Goal: Task Accomplishment & Management: Use online tool/utility

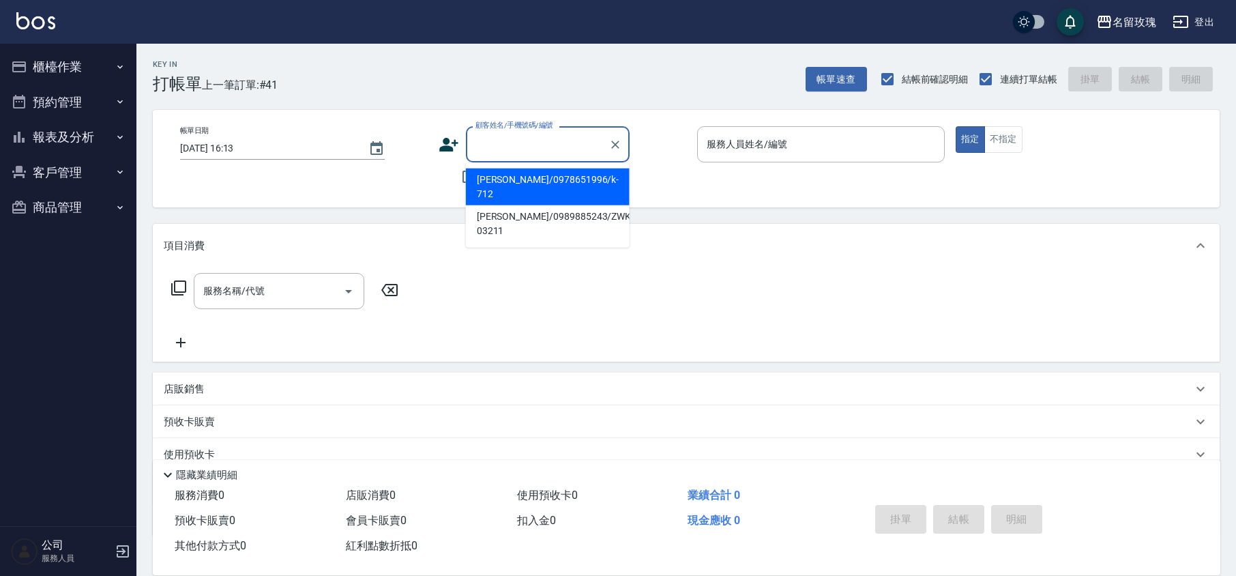
click at [561, 145] on input "顧客姓名/手機號碼/編號" at bounding box center [537, 144] width 131 height 24
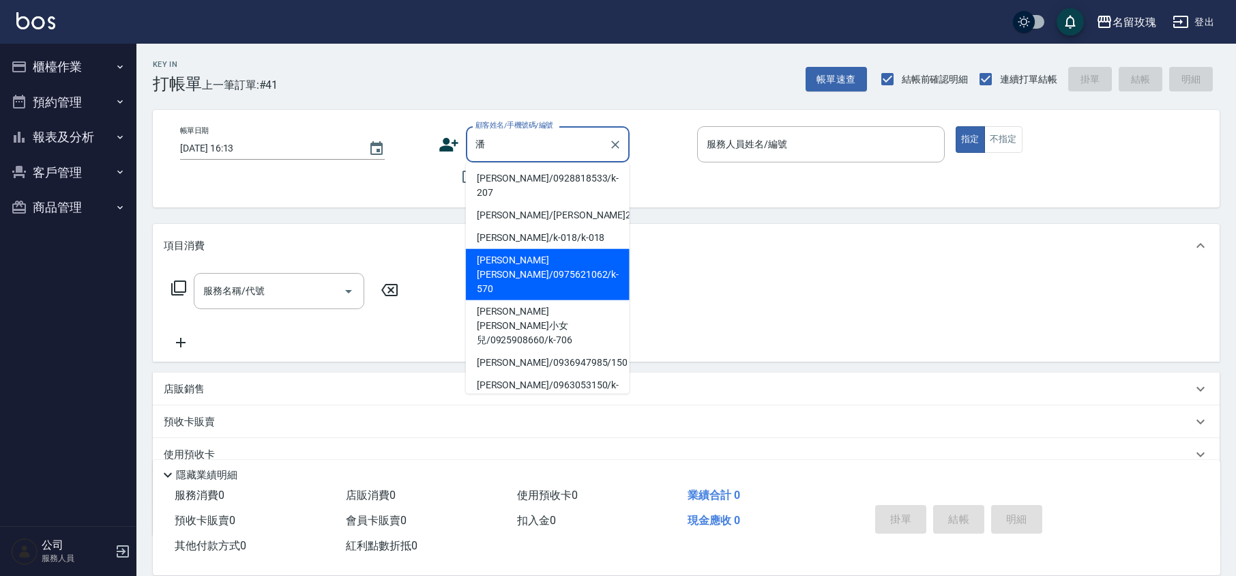
scroll to position [91, 0]
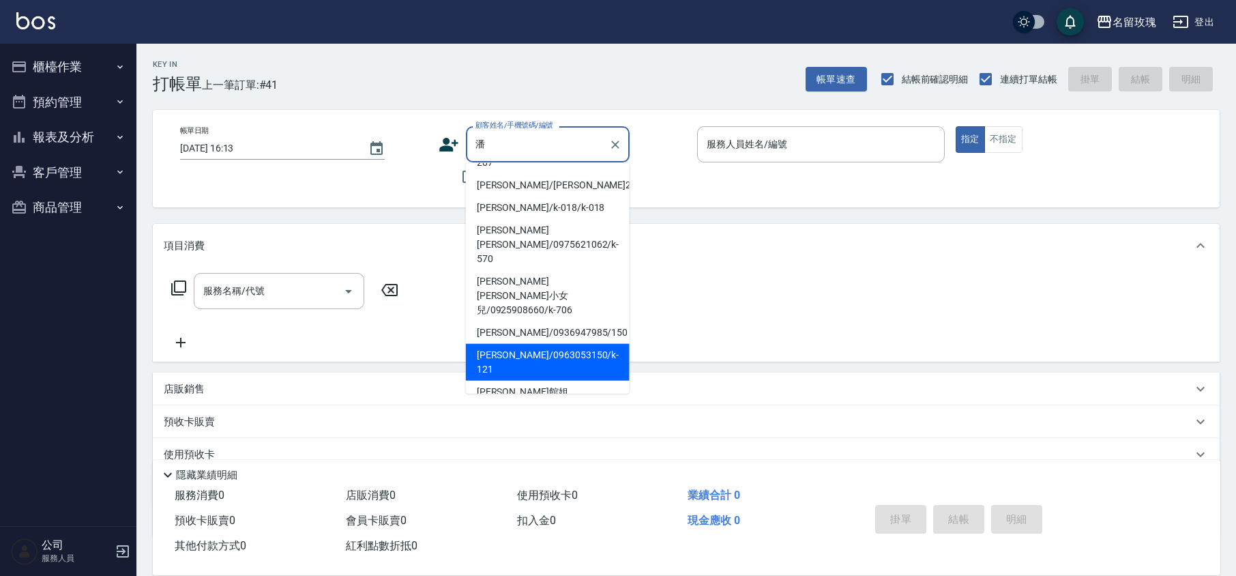
click at [552, 344] on li "[PERSON_NAME]/0963053150/k-121" at bounding box center [548, 362] width 164 height 37
type input "[PERSON_NAME]/0963053150/k-121"
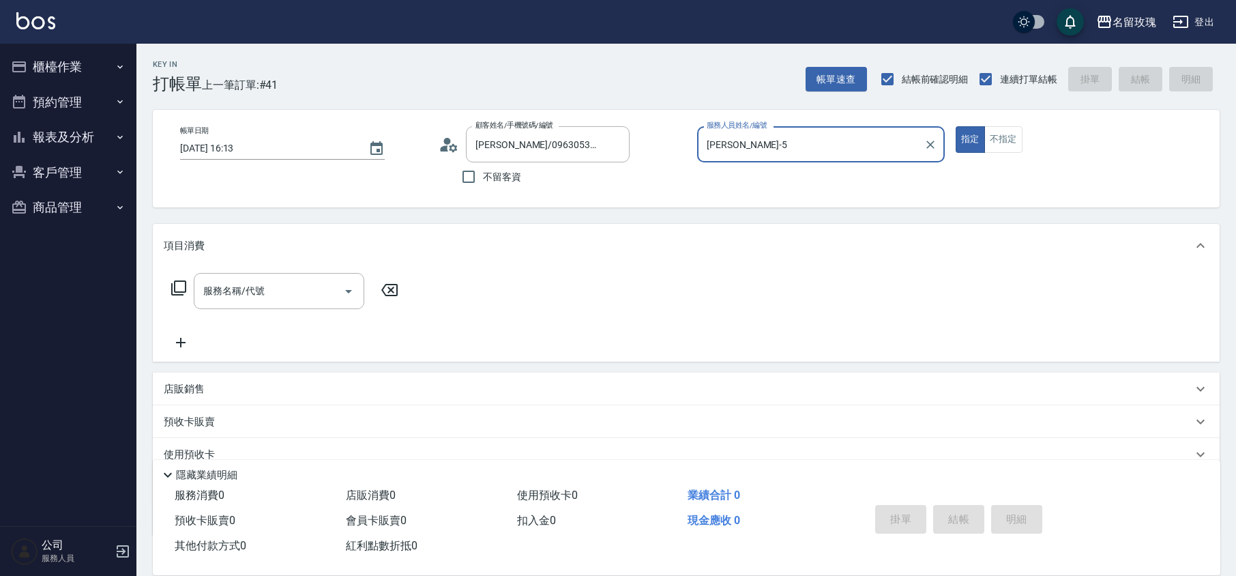
type input "[PERSON_NAME]-5"
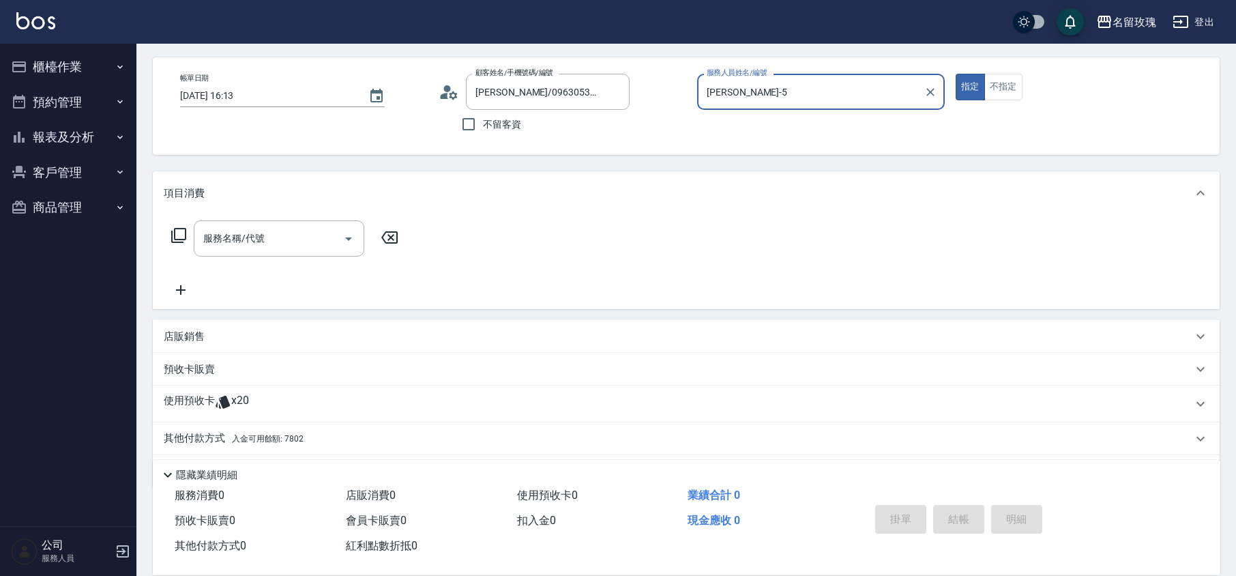
scroll to position [93, 0]
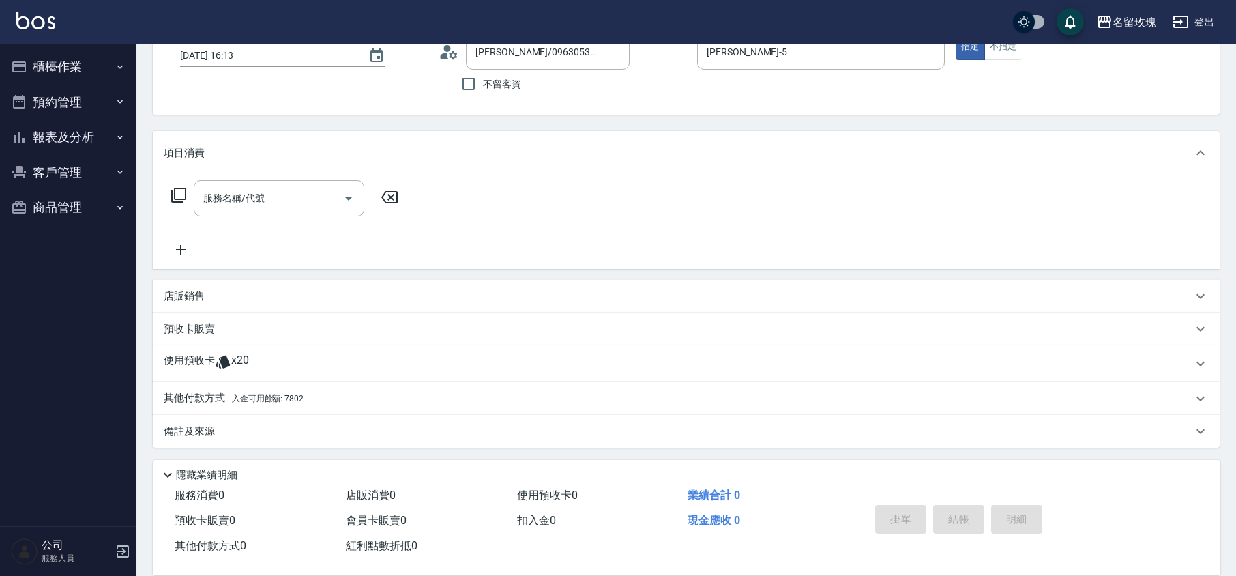
click at [239, 364] on span "x20" at bounding box center [240, 363] width 18 height 20
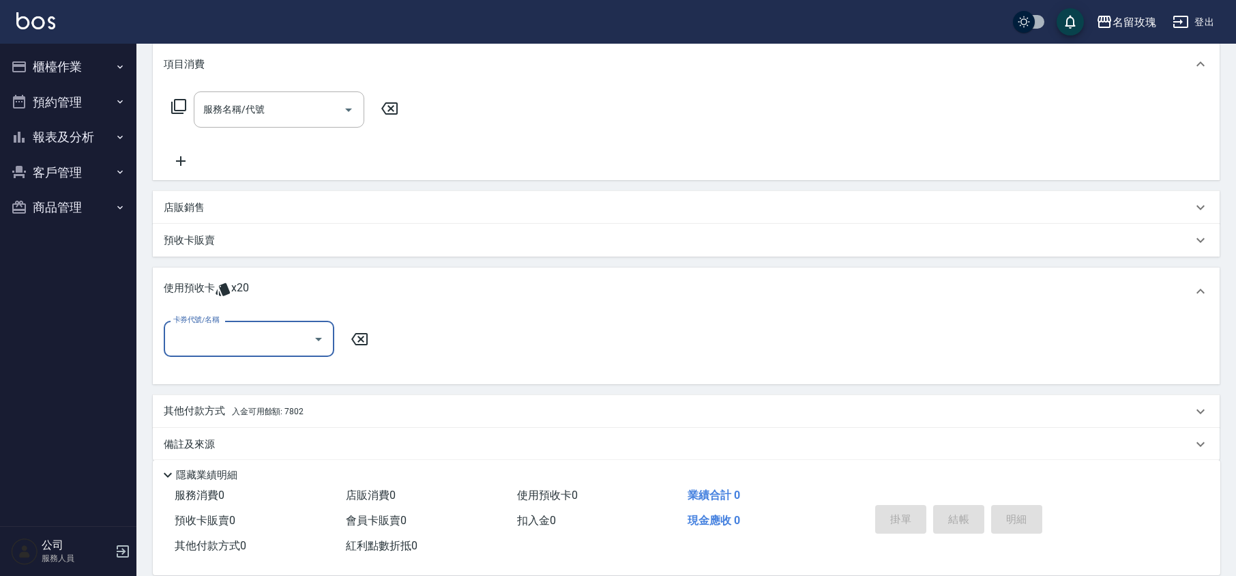
scroll to position [192, 0]
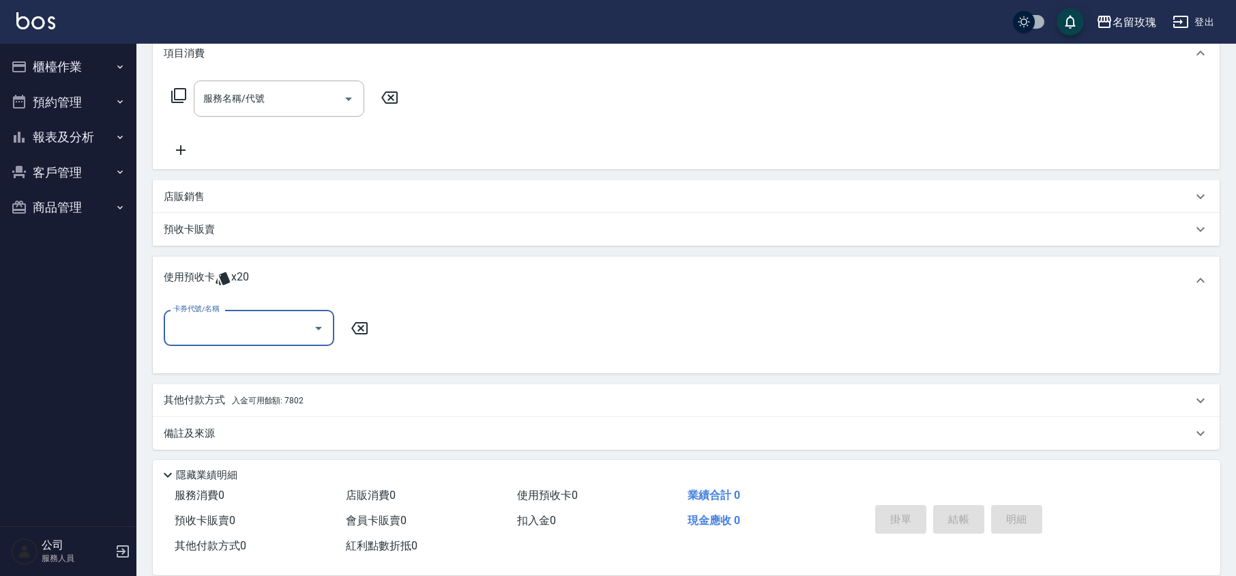
click at [312, 327] on icon "Open" at bounding box center [318, 328] width 16 height 16
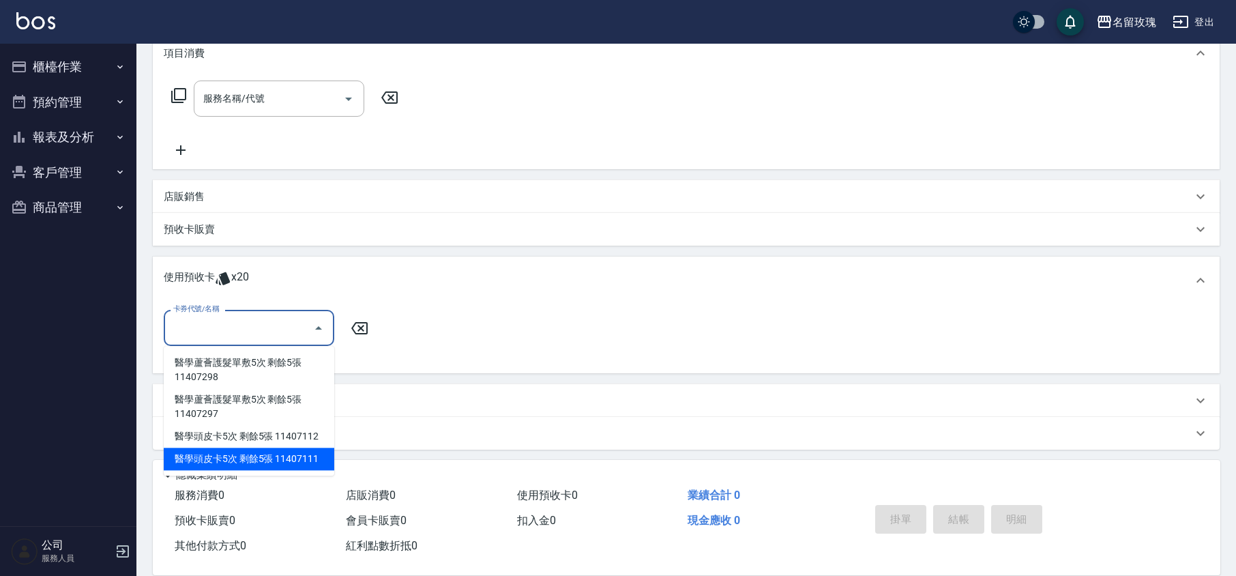
click at [315, 457] on div "醫學頭皮卡5次 剩餘5張 11407111" at bounding box center [249, 458] width 170 height 23
type input "醫學頭皮卡5次 11407111"
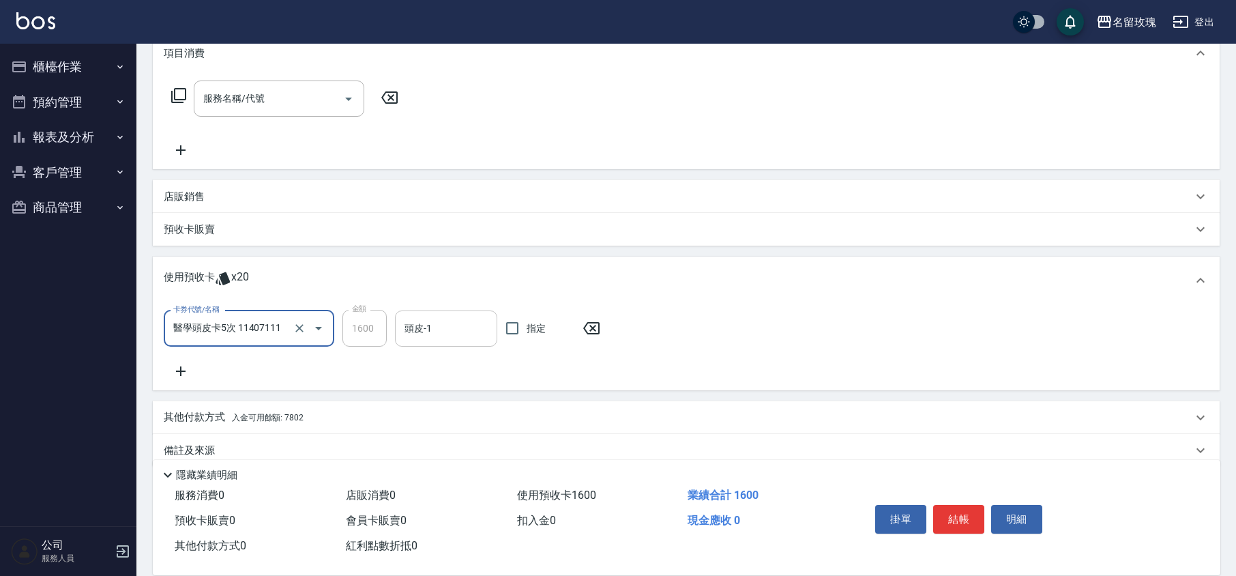
click at [470, 341] on div "頭皮-1" at bounding box center [446, 328] width 102 height 36
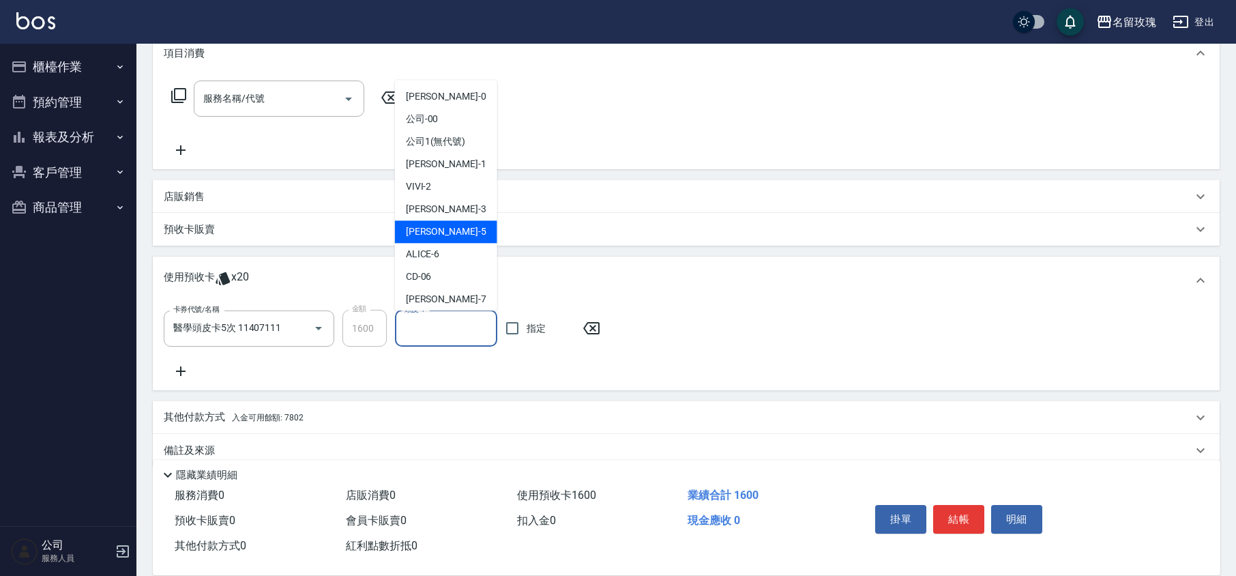
scroll to position [254, 0]
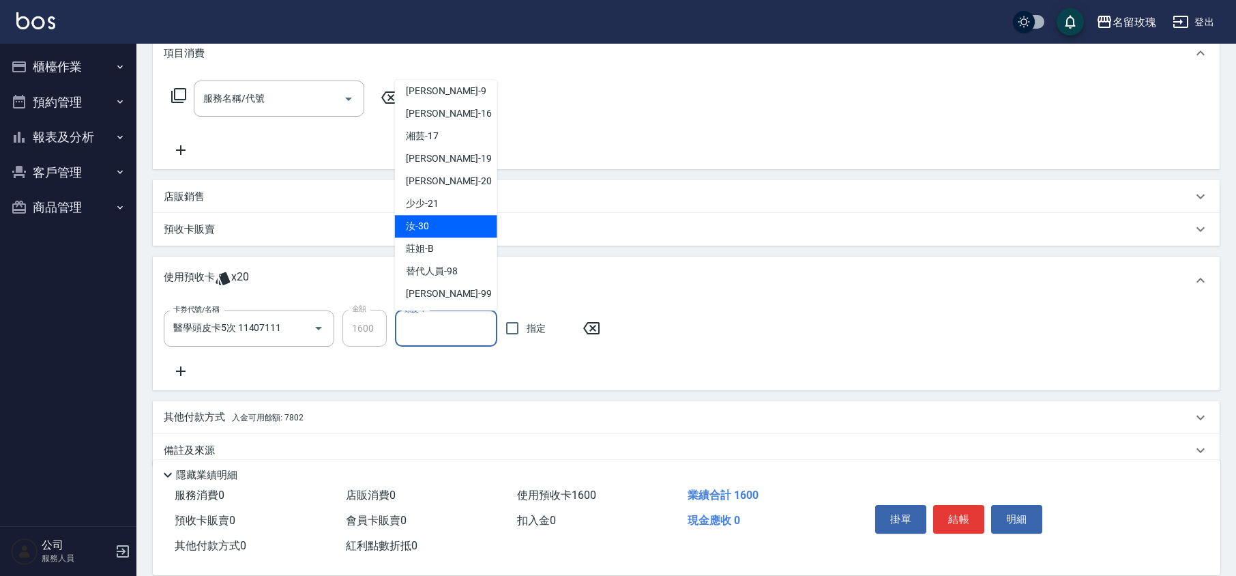
click at [440, 222] on div "汝 -30" at bounding box center [446, 227] width 102 height 23
type input "汝-30"
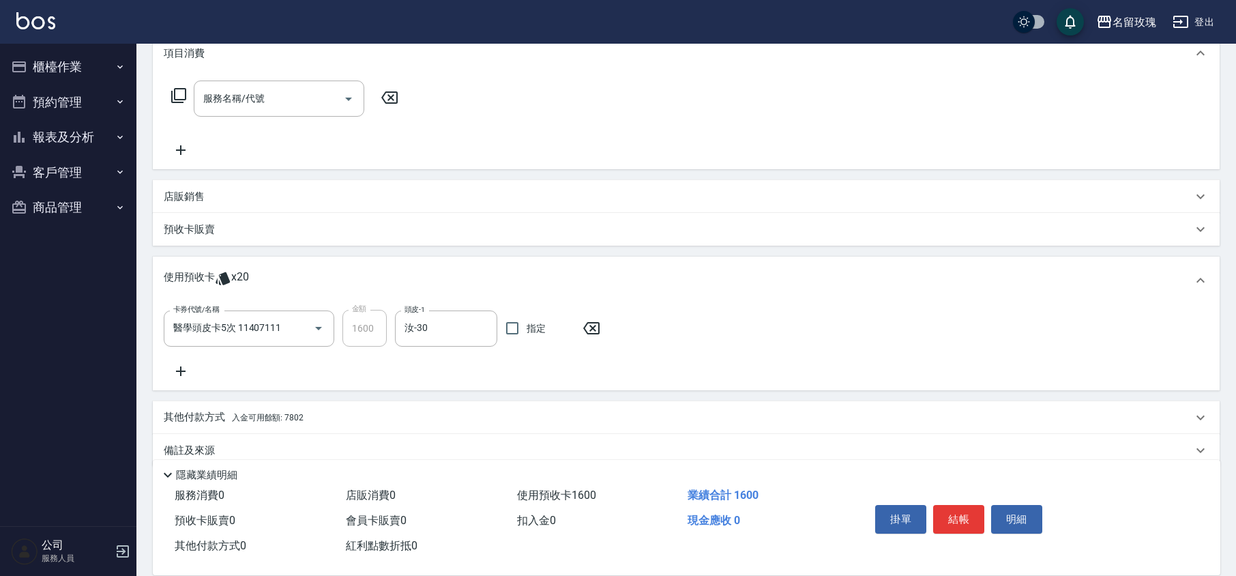
click at [184, 367] on icon at bounding box center [181, 371] width 34 height 16
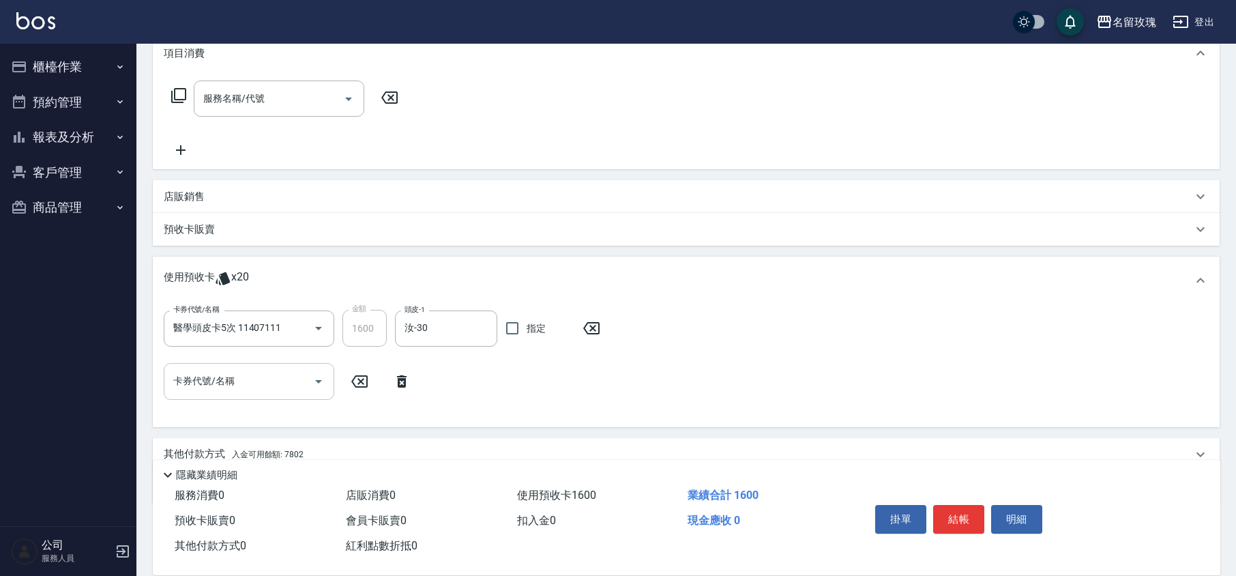
click at [317, 377] on icon "Open" at bounding box center [318, 381] width 16 height 16
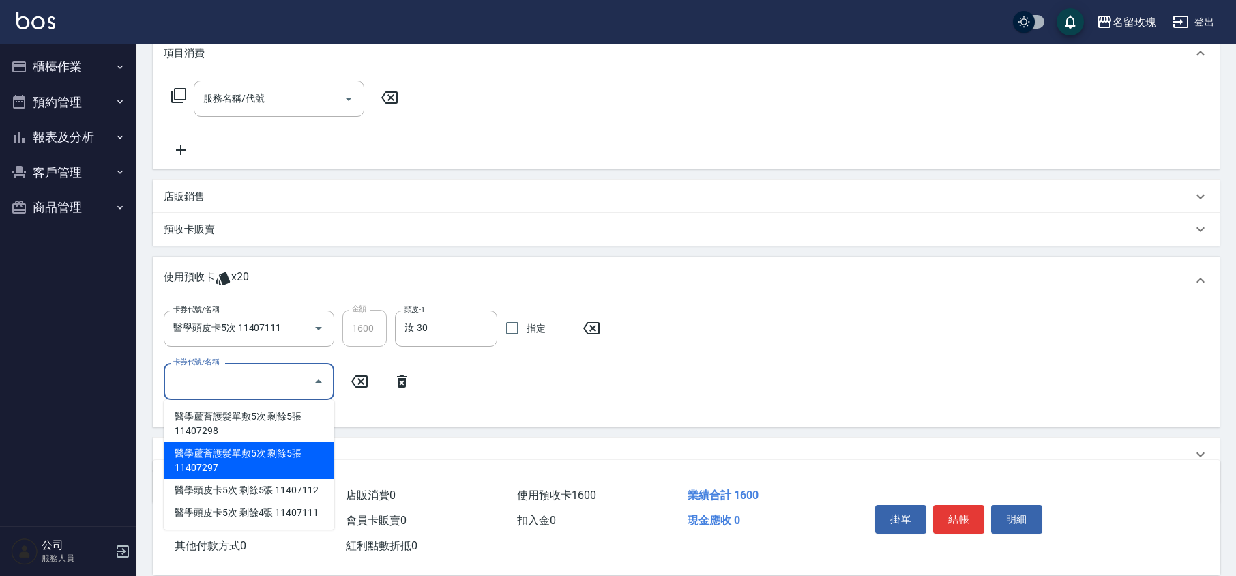
click at [288, 450] on div "醫學蘆薈護髮單敷5次 剩餘5張 11407297" at bounding box center [249, 460] width 170 height 37
type input "醫學蘆薈護髮單敷5次 11407297"
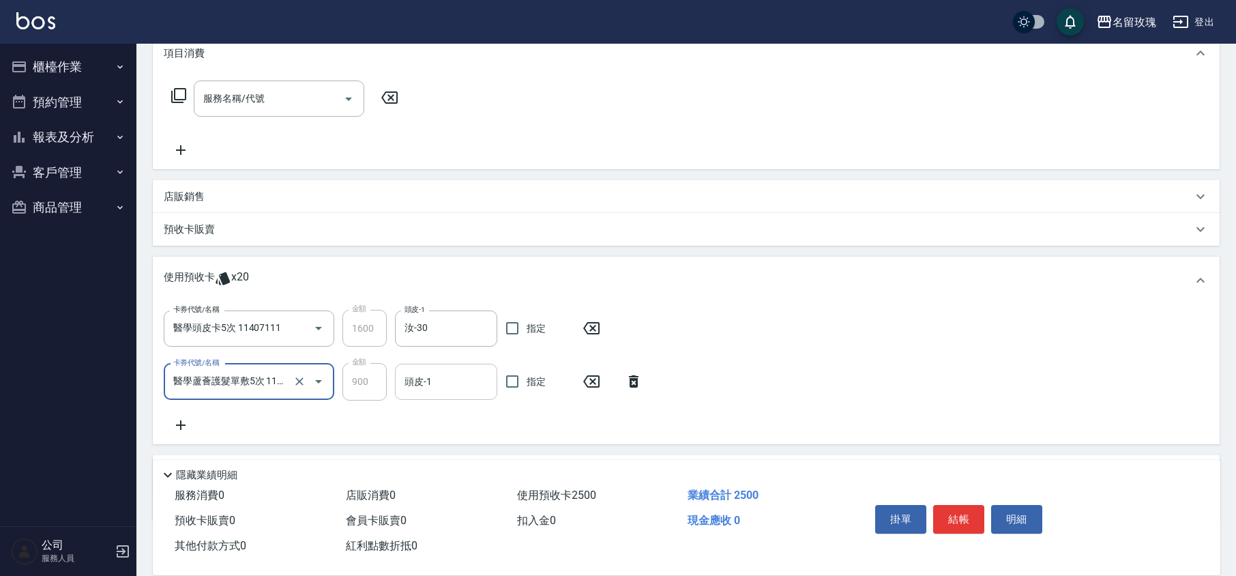
click at [428, 377] on input "頭皮-1" at bounding box center [446, 382] width 90 height 24
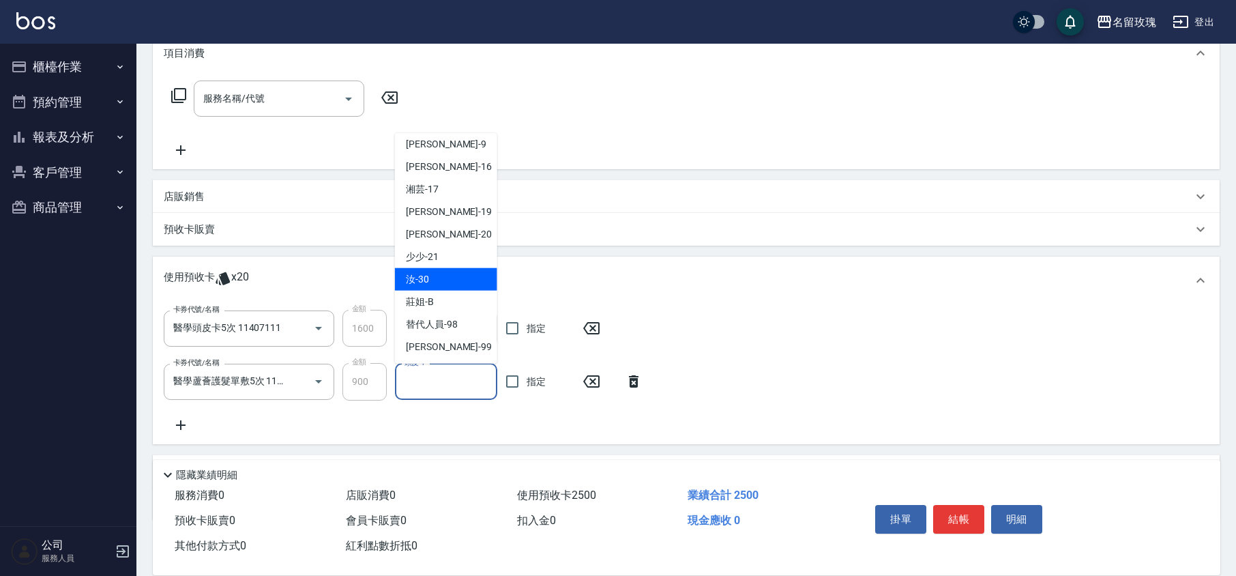
click at [441, 278] on div "汝 -30" at bounding box center [446, 279] width 102 height 23
type input "汝-30"
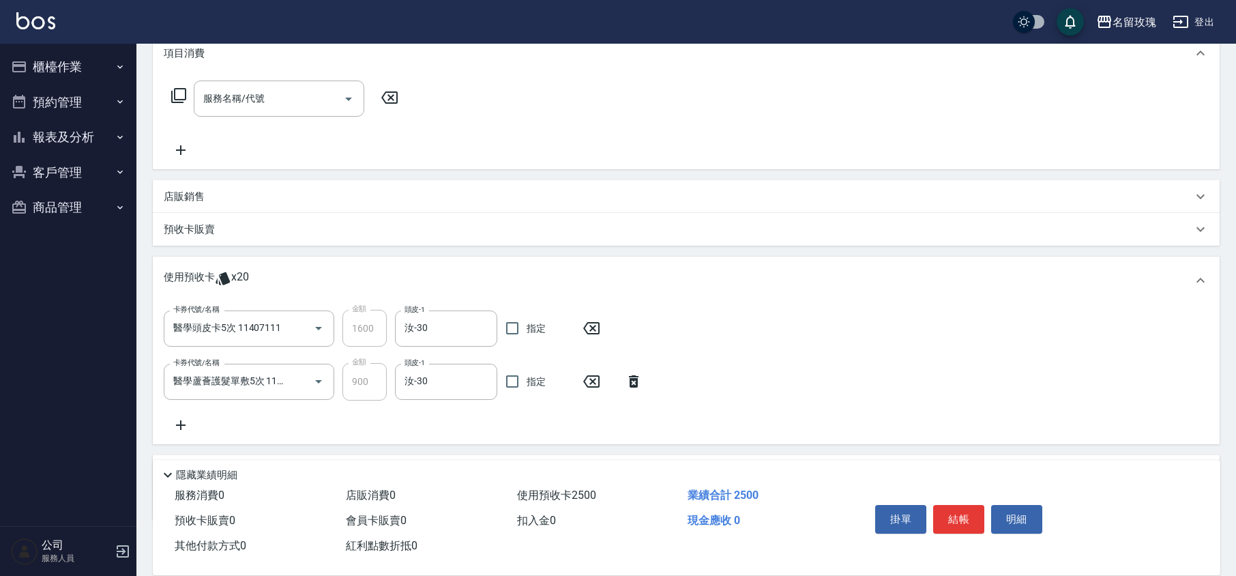
scroll to position [265, 0]
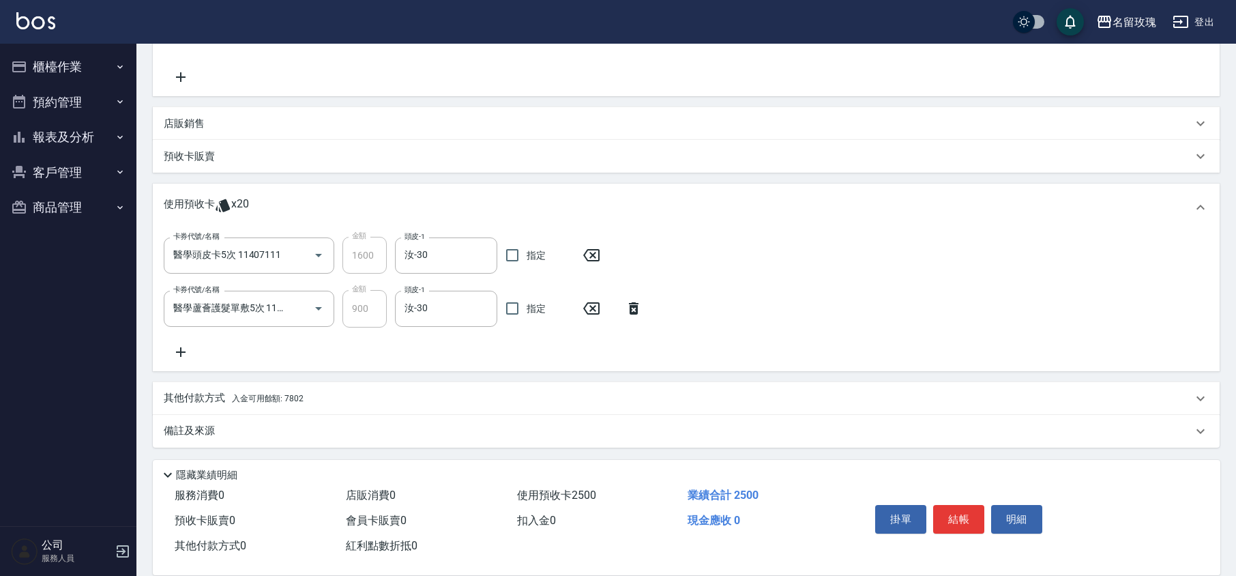
click at [432, 348] on div "卡券代號/名稱 醫學頭皮卡5次 11407111 卡券代號/名稱 金額 1600 金額 頭皮-1 汝-30 頭皮-1 指定 卡券代號/名稱 醫學蘆薈護髮單敷5…" at bounding box center [686, 298] width 1045 height 123
type input "[DATE] 18:24"
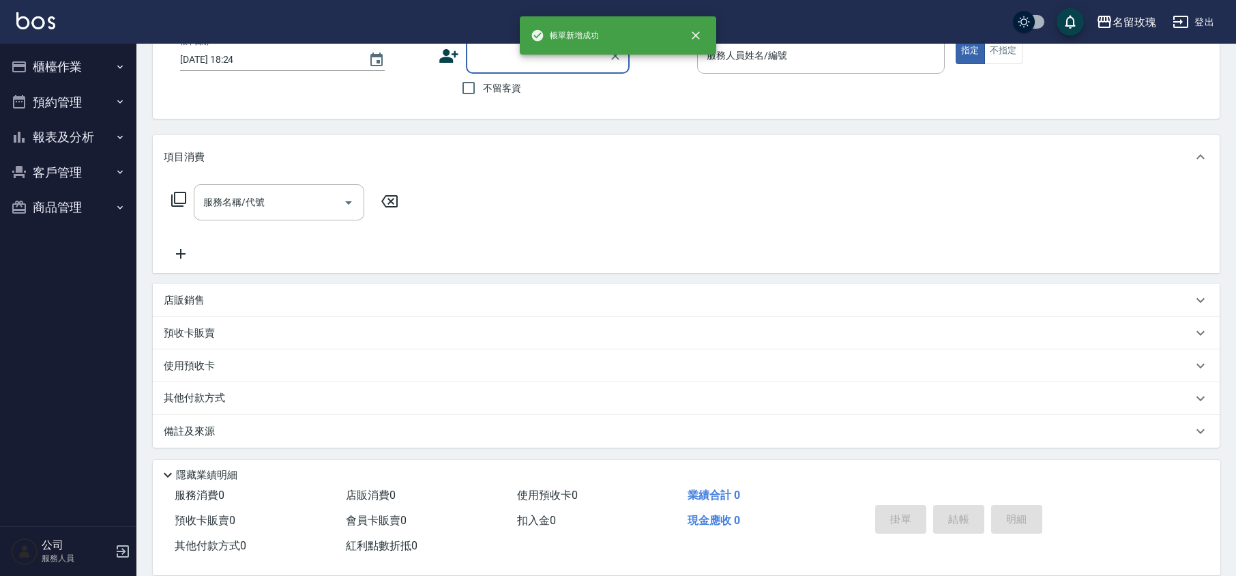
scroll to position [0, 0]
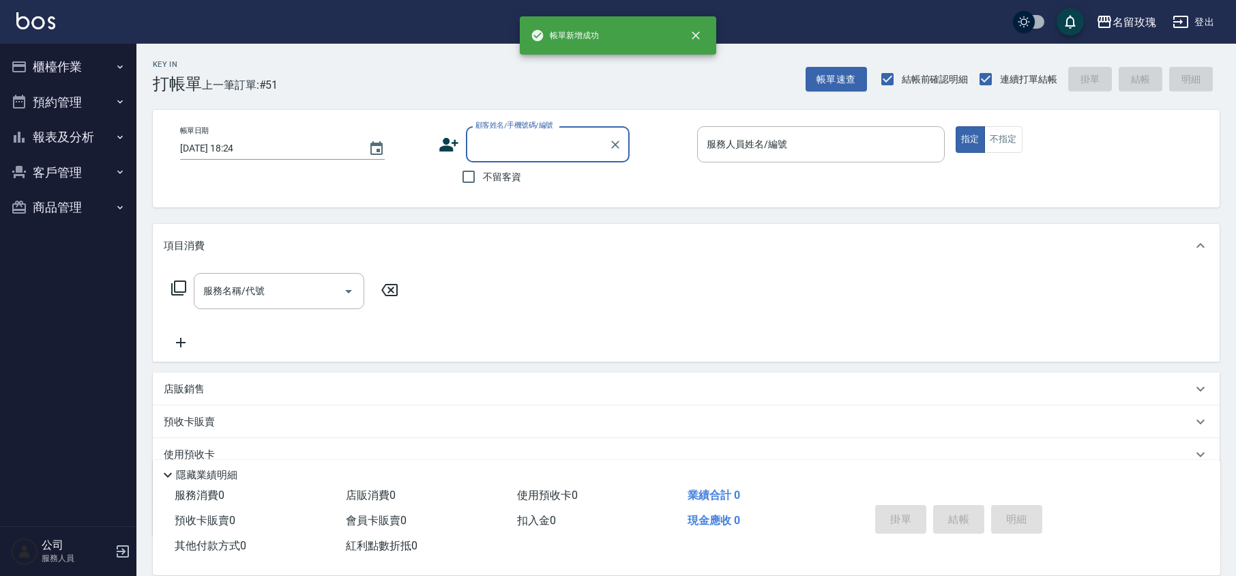
click at [527, 153] on input "顧客姓名/手機號碼/編號" at bounding box center [537, 144] width 131 height 24
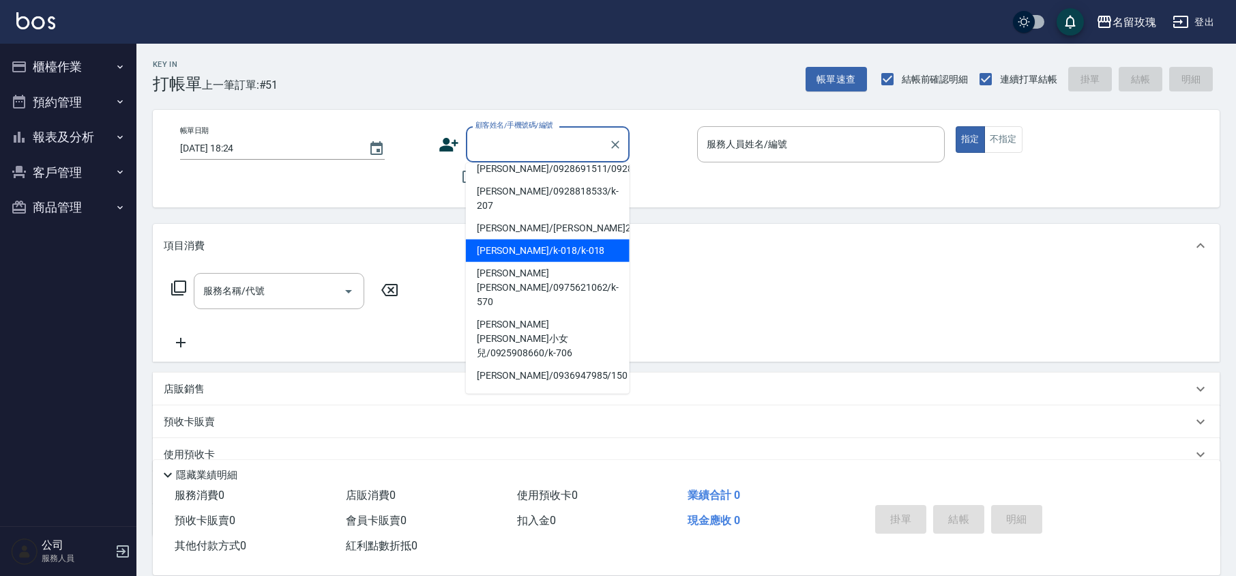
scroll to position [91, 0]
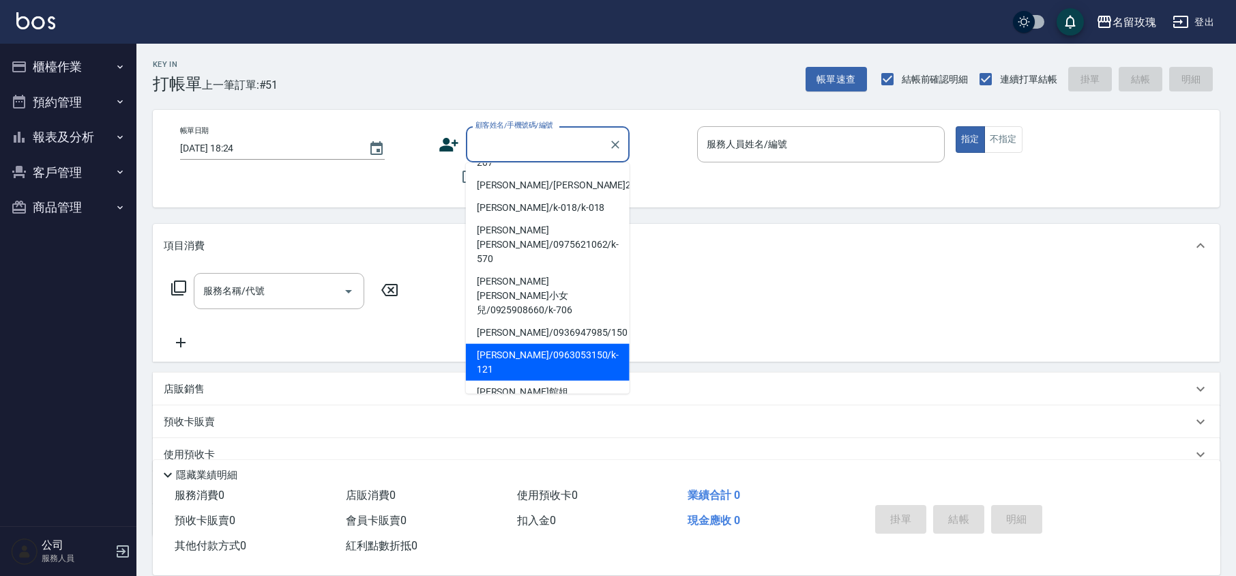
click at [525, 344] on li "[PERSON_NAME]/0963053150/k-121" at bounding box center [548, 362] width 164 height 37
type input "[PERSON_NAME]/0963053150/k-121"
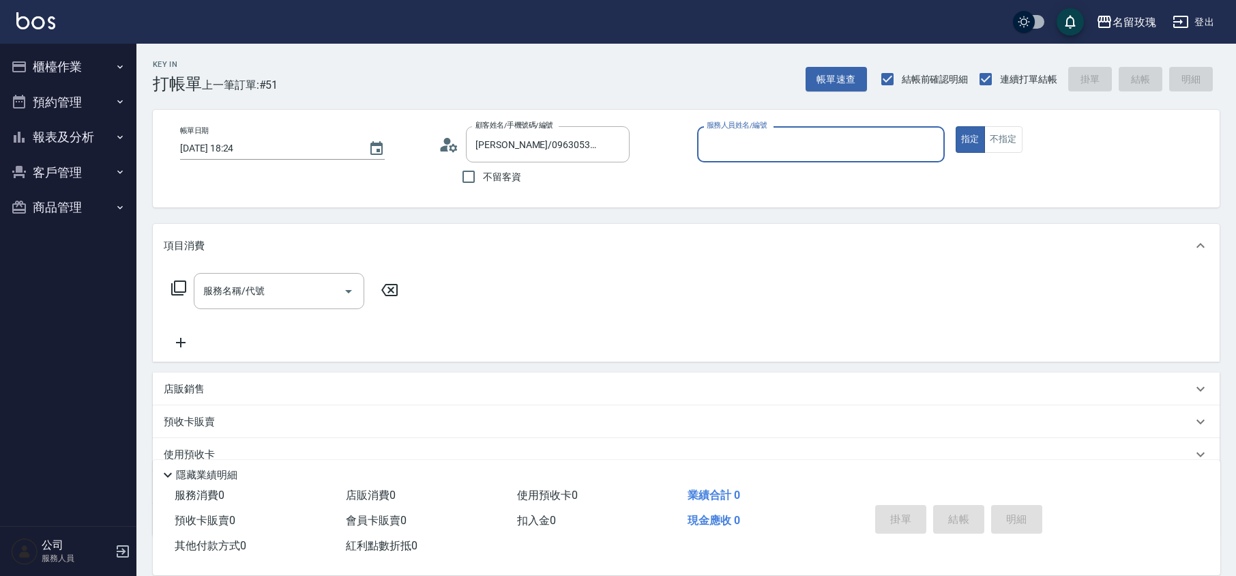
type input "[PERSON_NAME]-5"
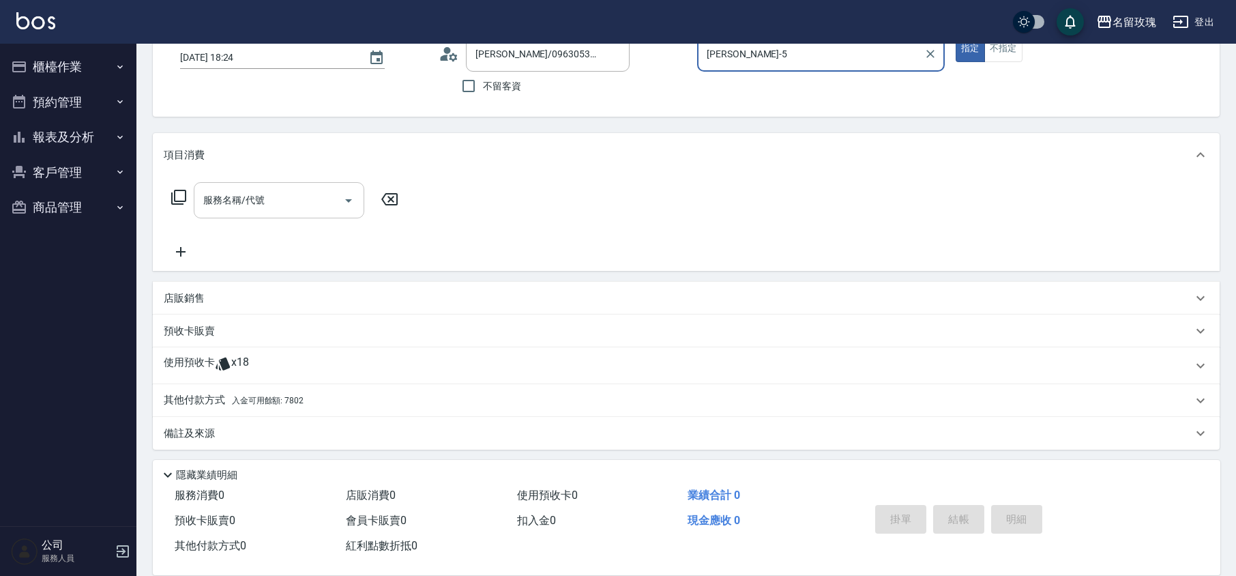
click at [282, 205] on input "服務名稱/代號" at bounding box center [269, 200] width 138 height 24
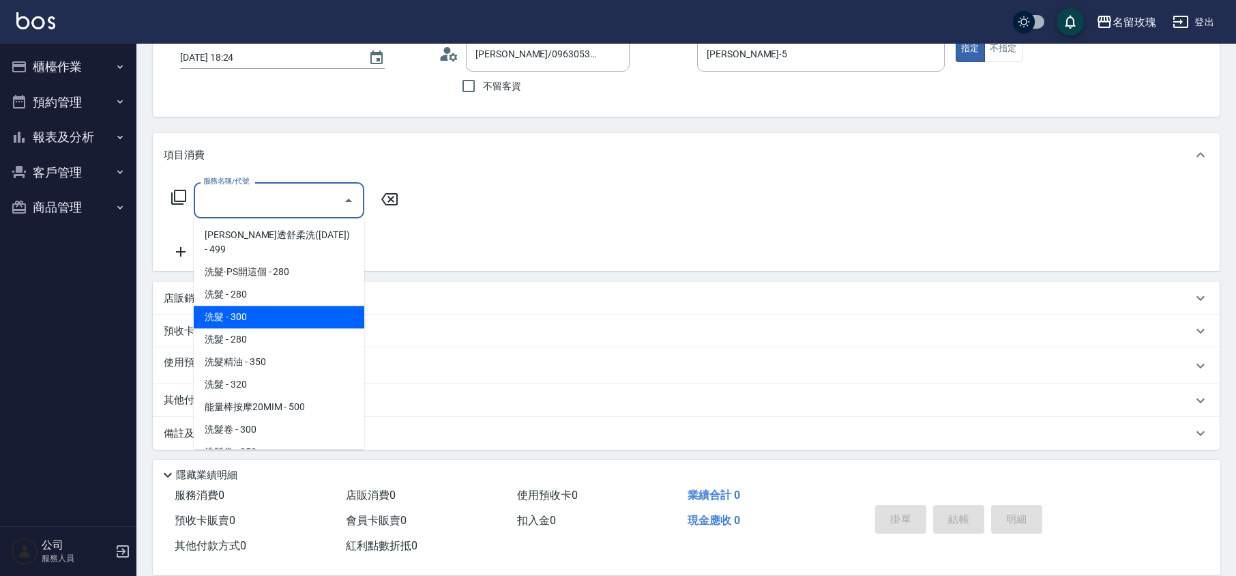
click at [451, 53] on icon at bounding box center [449, 54] width 20 height 20
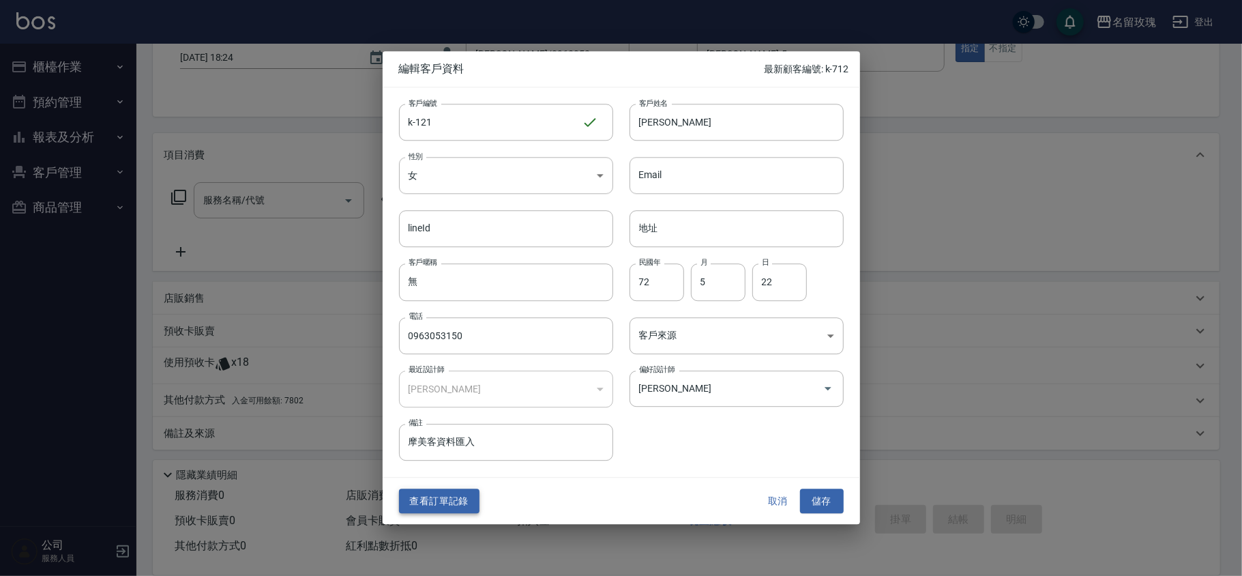
click at [453, 488] on button "查看訂單記錄" at bounding box center [439, 500] width 80 height 25
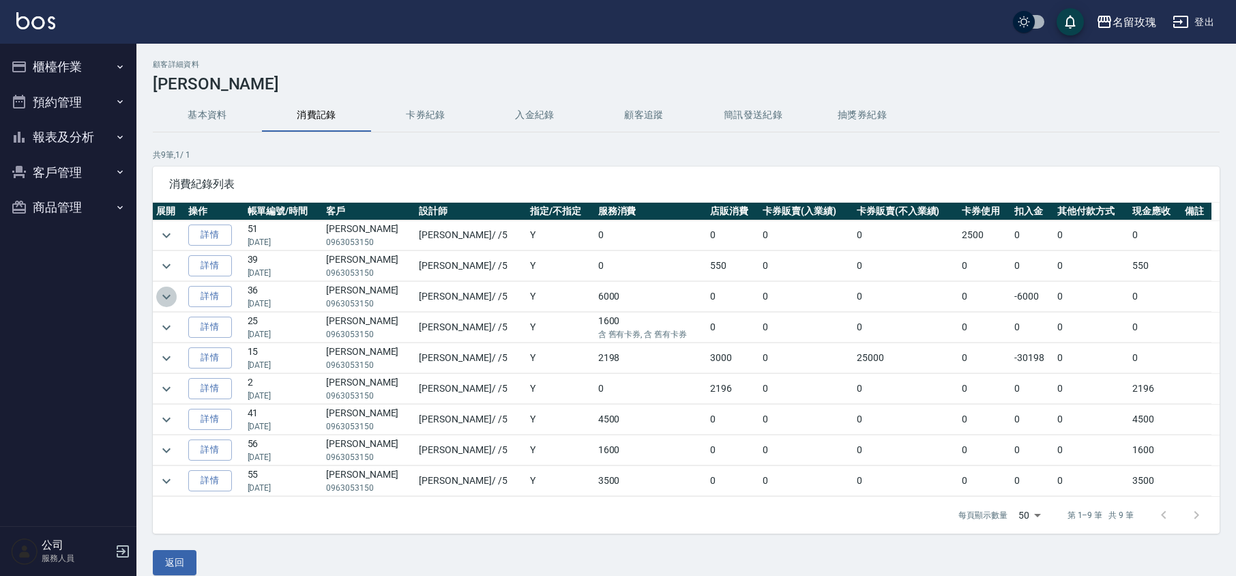
click at [162, 299] on icon "expand row" at bounding box center [166, 296] width 16 height 16
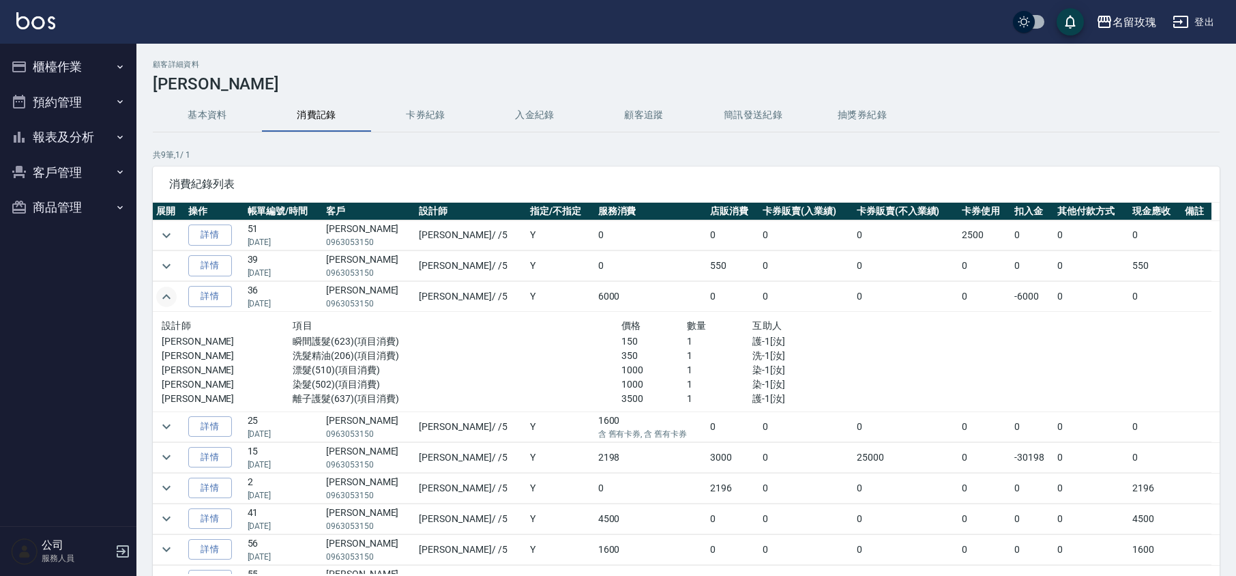
click at [166, 299] on icon "expand row" at bounding box center [166, 296] width 16 height 16
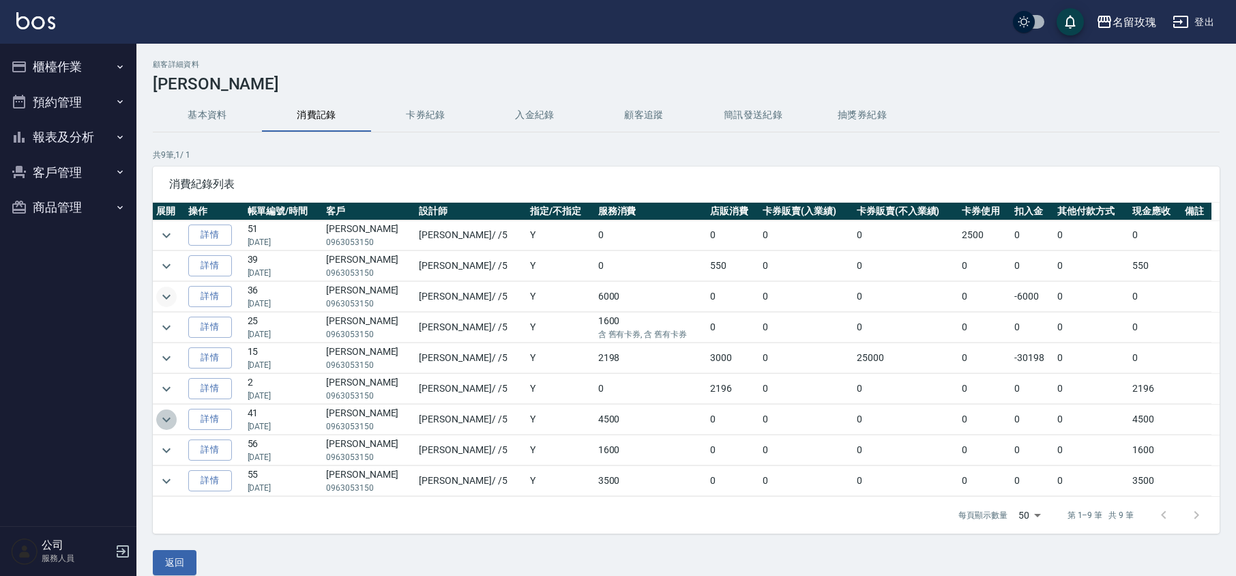
click at [162, 424] on icon "expand row" at bounding box center [166, 419] width 16 height 16
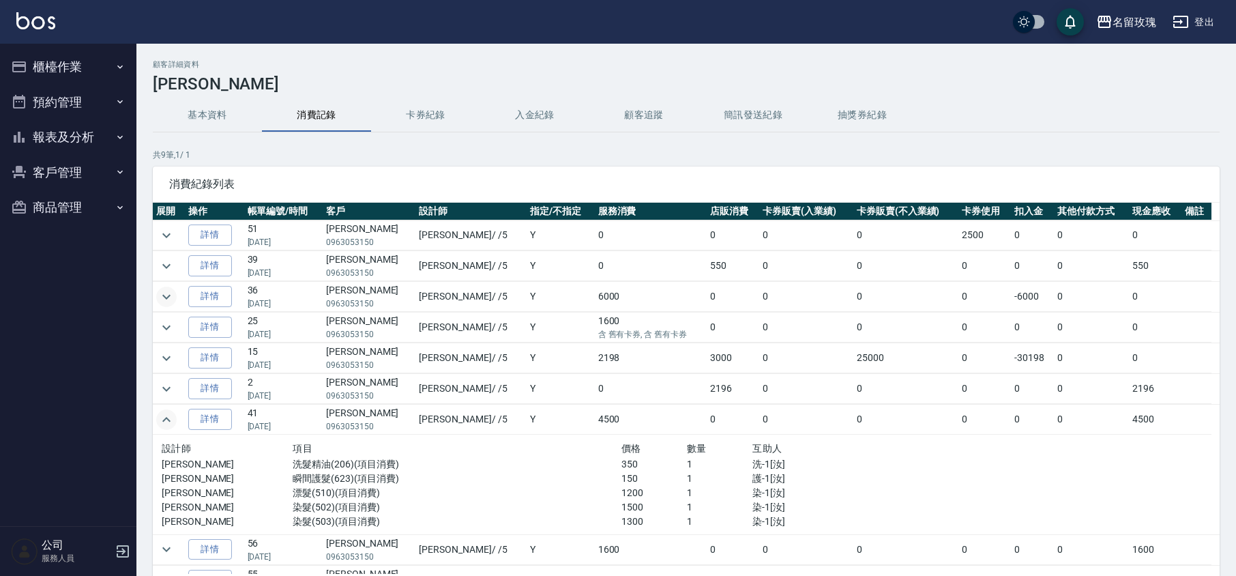
click at [164, 421] on icon "expand row" at bounding box center [166, 419] width 8 height 5
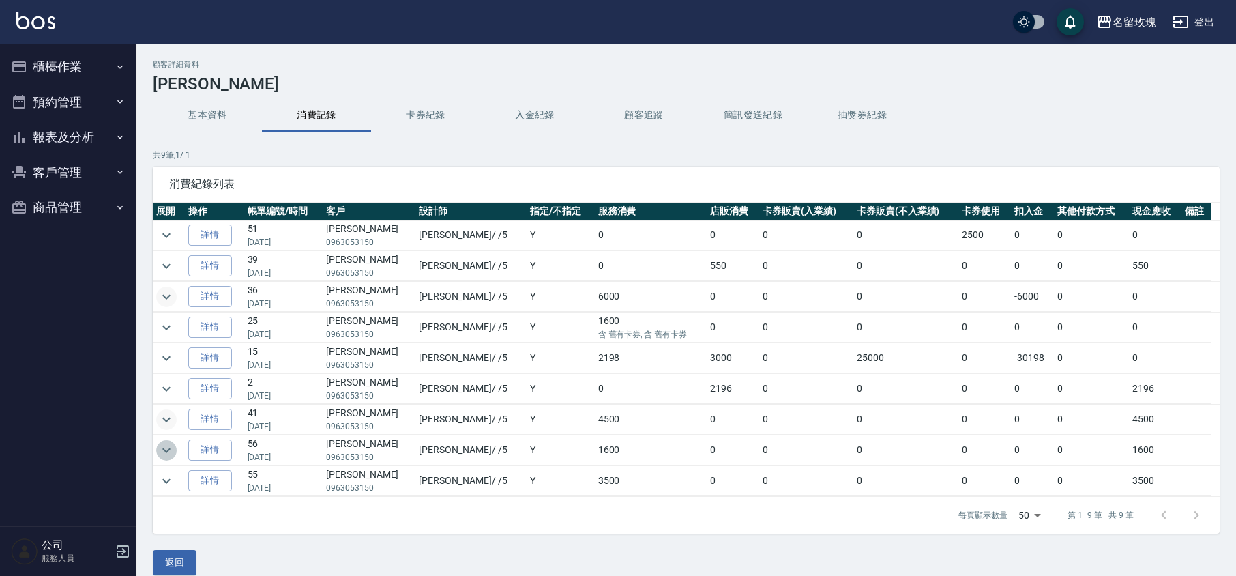
click at [167, 453] on icon "expand row" at bounding box center [166, 450] width 16 height 16
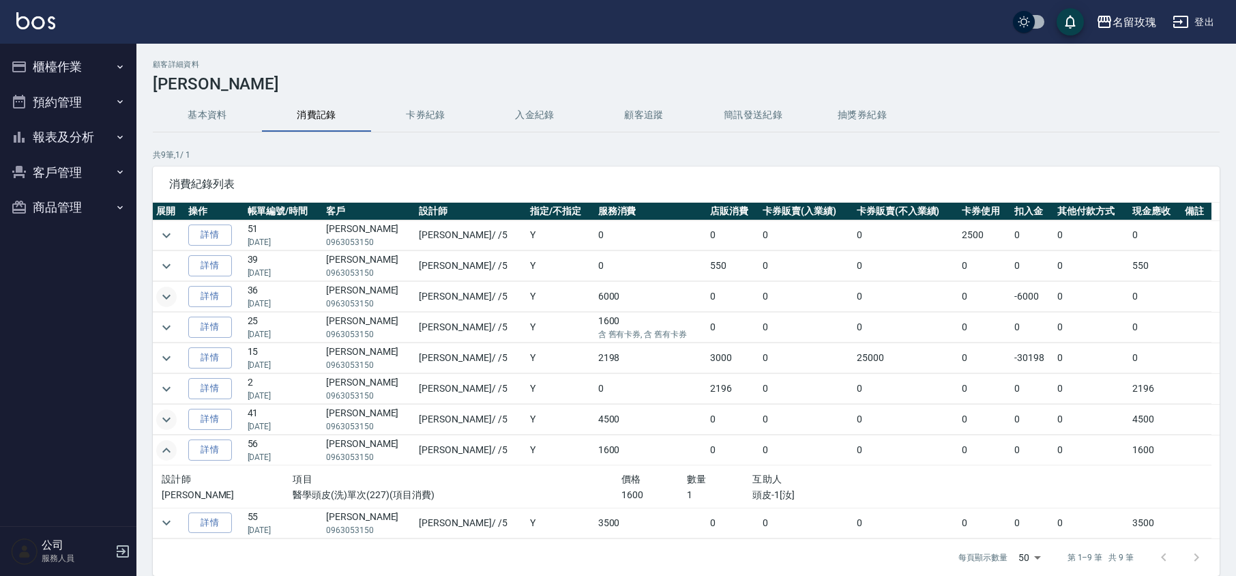
click at [167, 452] on icon "expand row" at bounding box center [166, 449] width 8 height 5
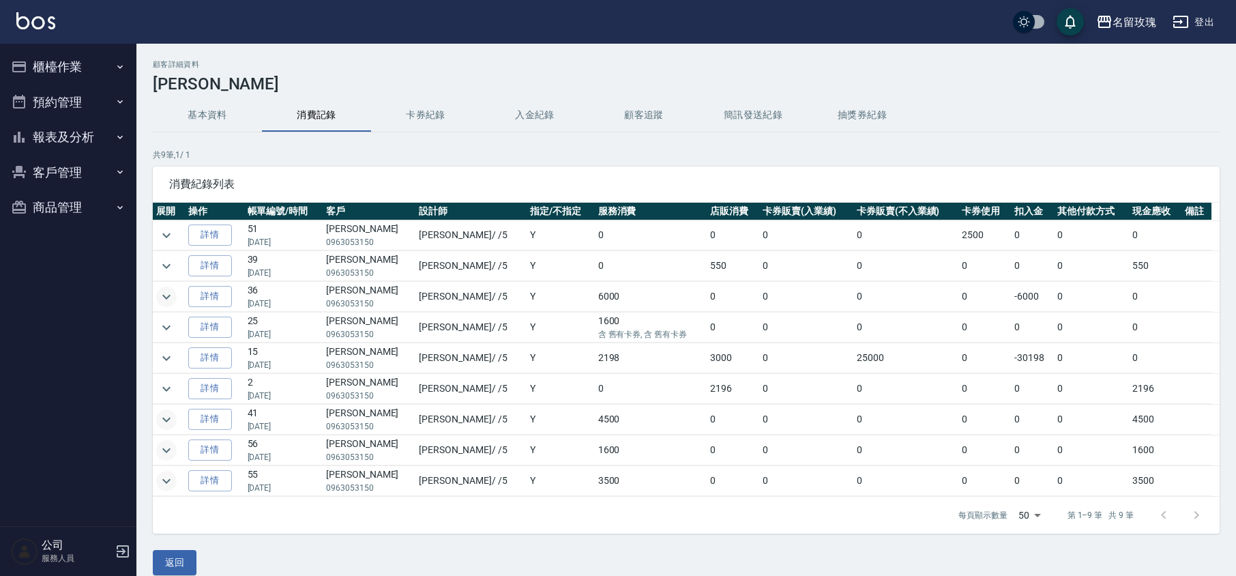
click at [170, 481] on icon "expand row" at bounding box center [166, 481] width 16 height 16
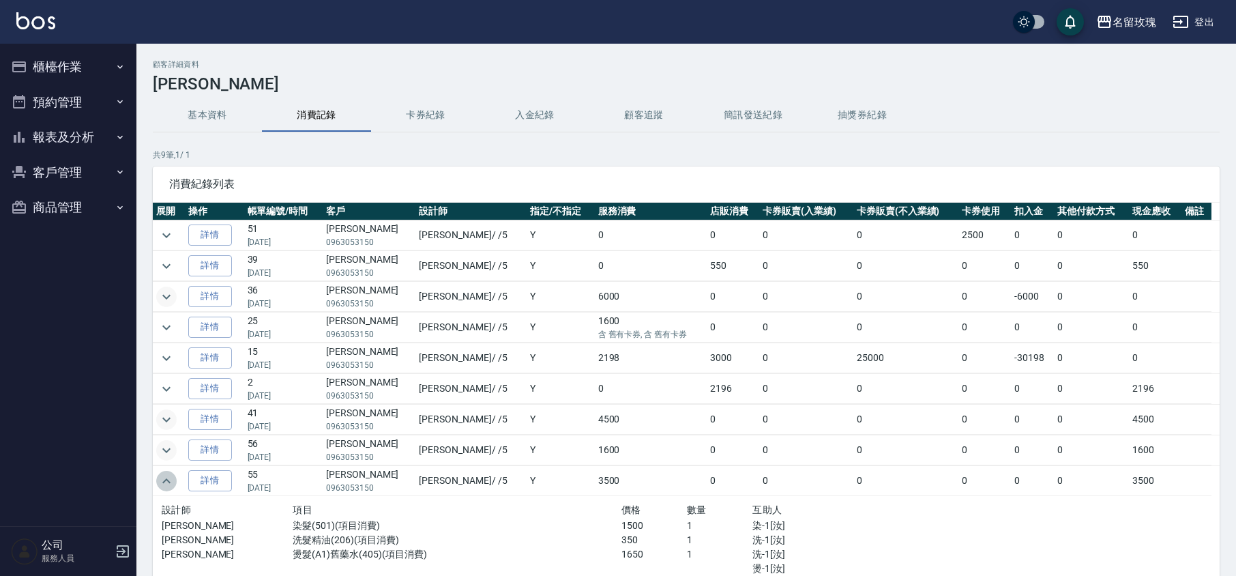
click at [170, 481] on icon "expand row" at bounding box center [166, 481] width 16 height 16
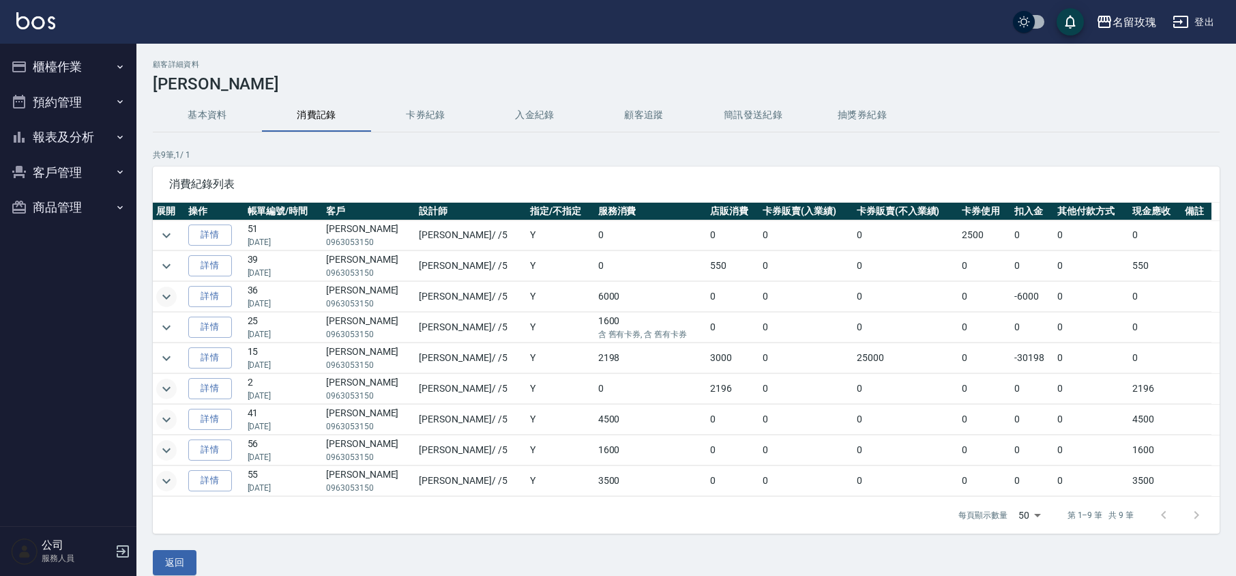
click at [170, 387] on icon "expand row" at bounding box center [166, 389] width 16 height 16
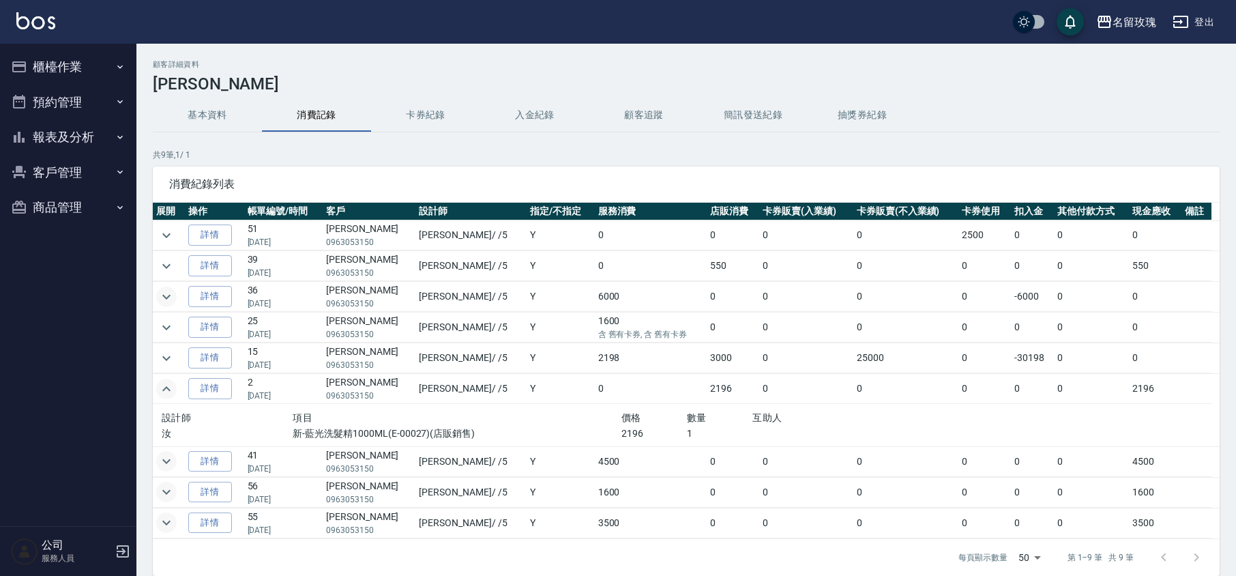
click at [170, 387] on icon "expand row" at bounding box center [166, 389] width 16 height 16
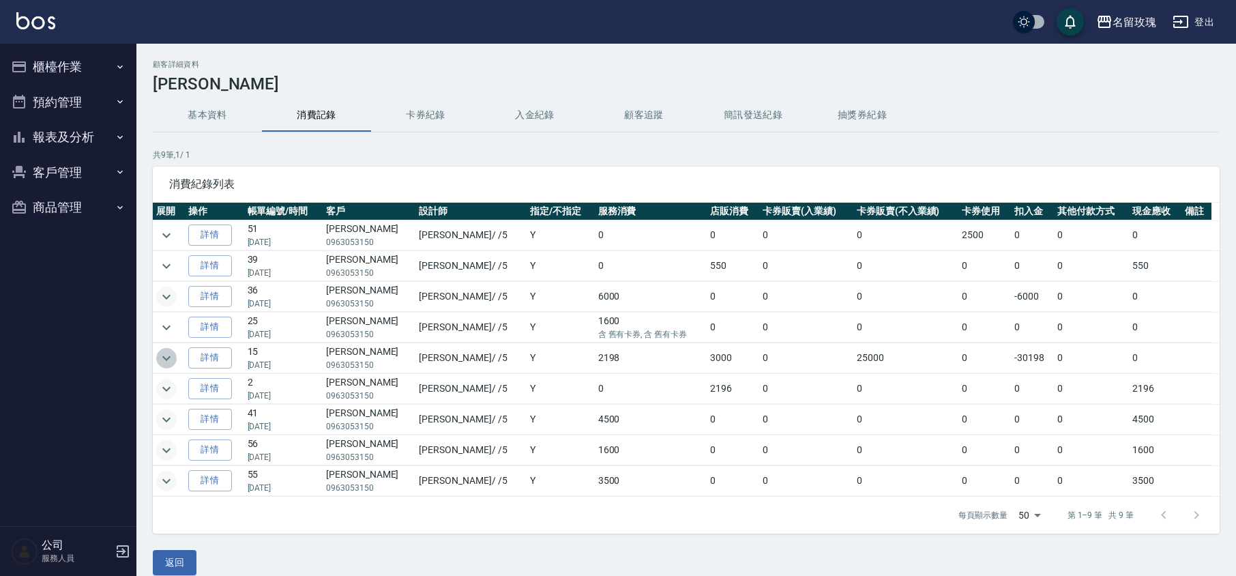
click at [170, 357] on icon "expand row" at bounding box center [166, 358] width 16 height 16
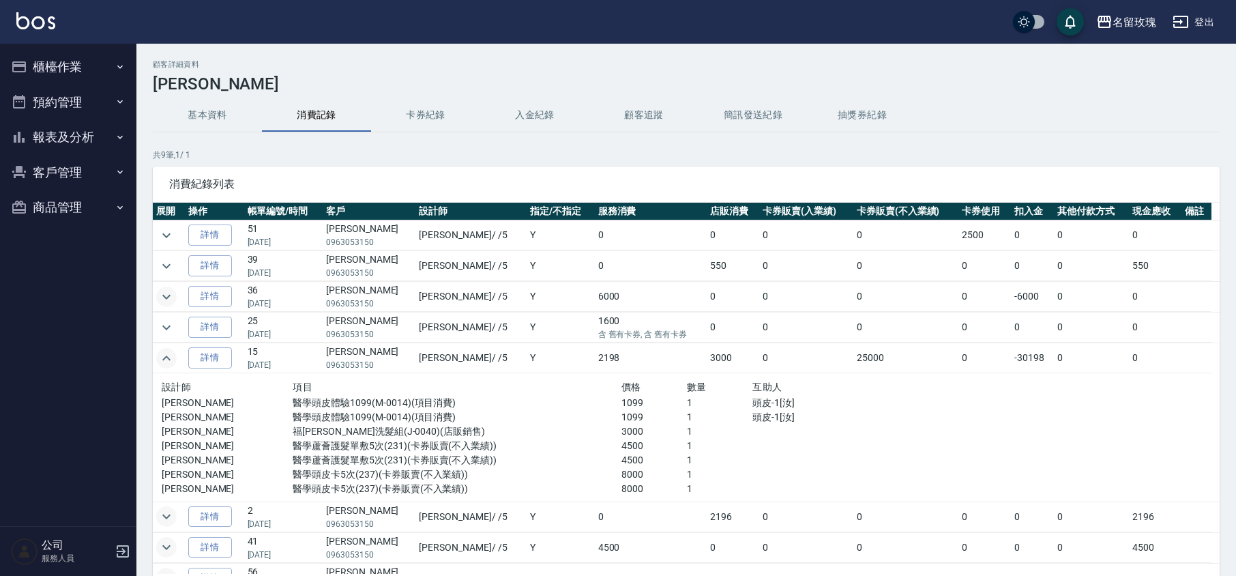
click at [170, 357] on icon "expand row" at bounding box center [166, 358] width 16 height 16
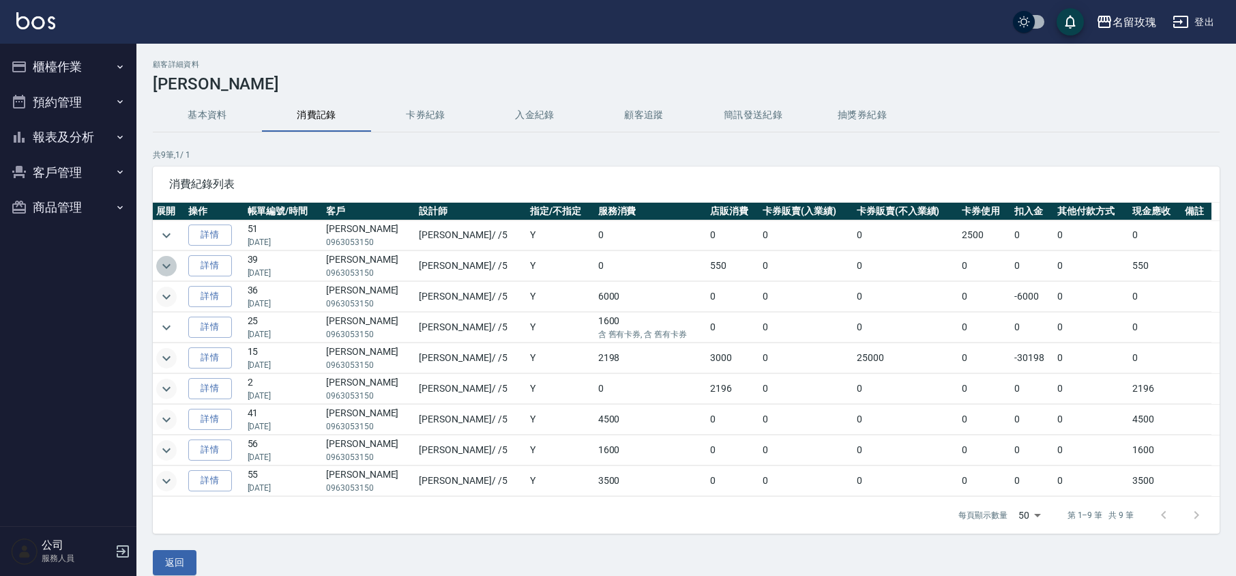
click at [168, 268] on icon "expand row" at bounding box center [166, 266] width 16 height 16
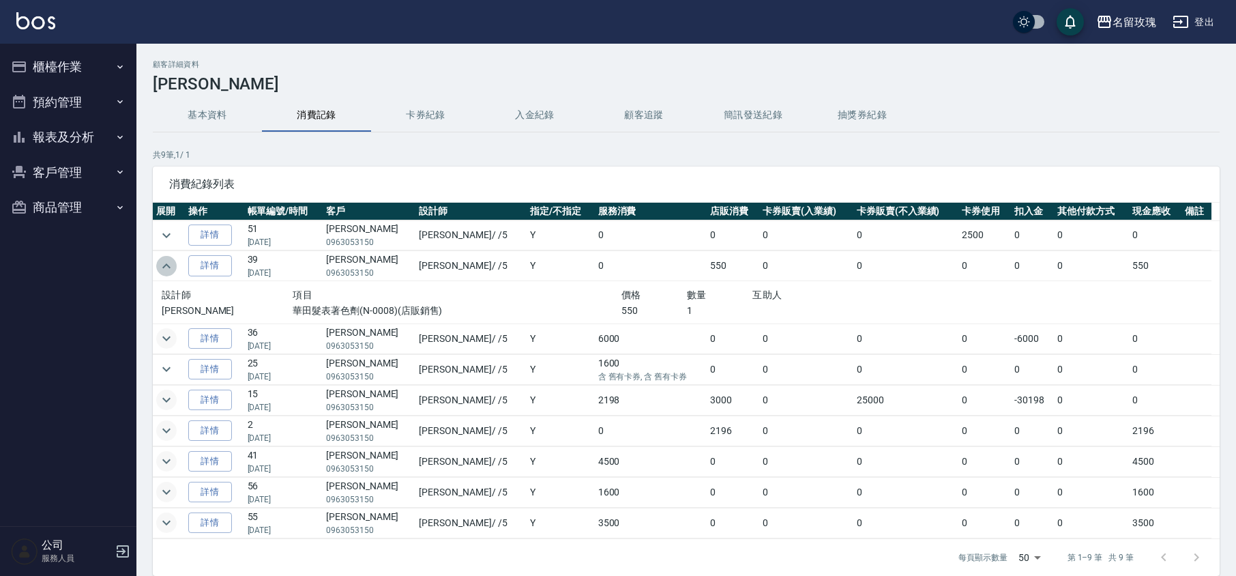
click at [168, 268] on icon "expand row" at bounding box center [166, 266] width 16 height 16
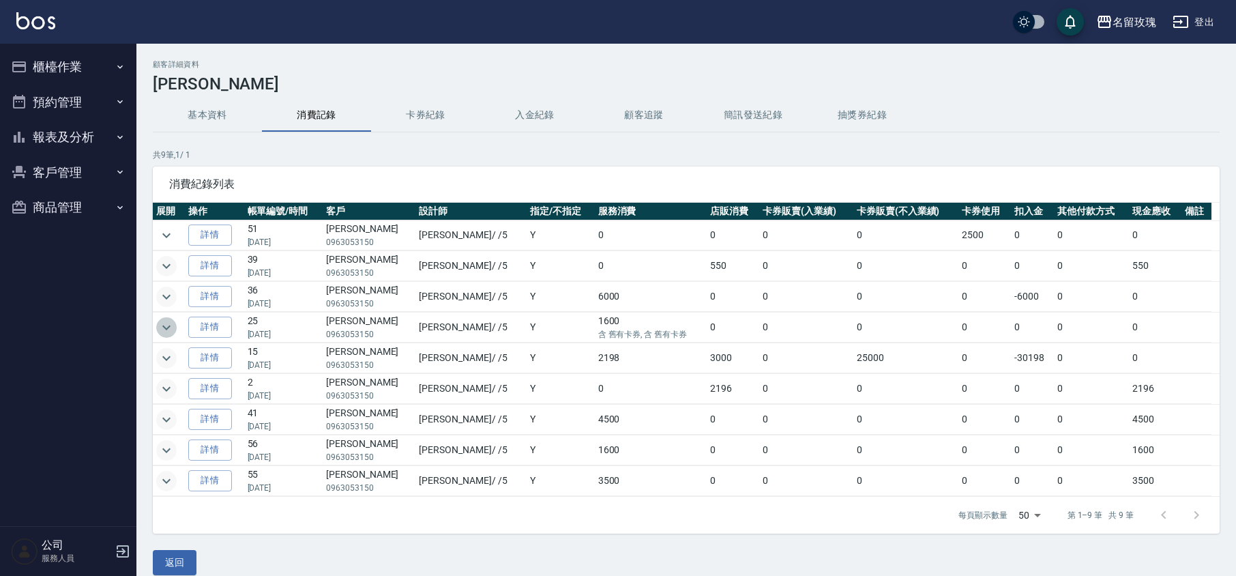
click at [166, 329] on icon "expand row" at bounding box center [166, 327] width 16 height 16
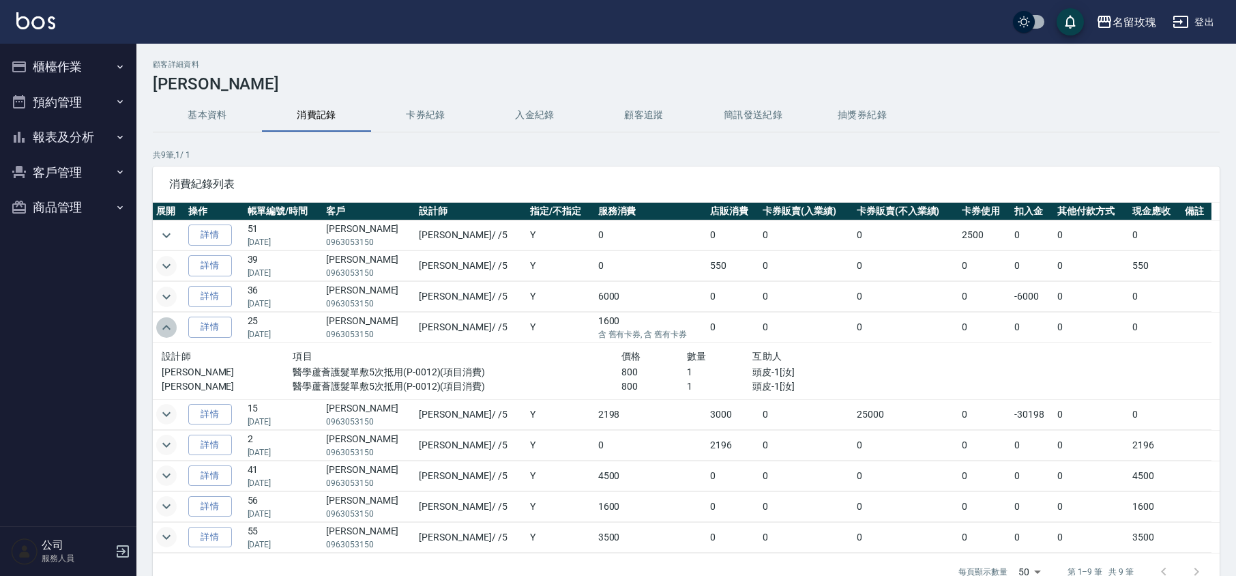
click at [166, 328] on icon "expand row" at bounding box center [166, 327] width 16 height 16
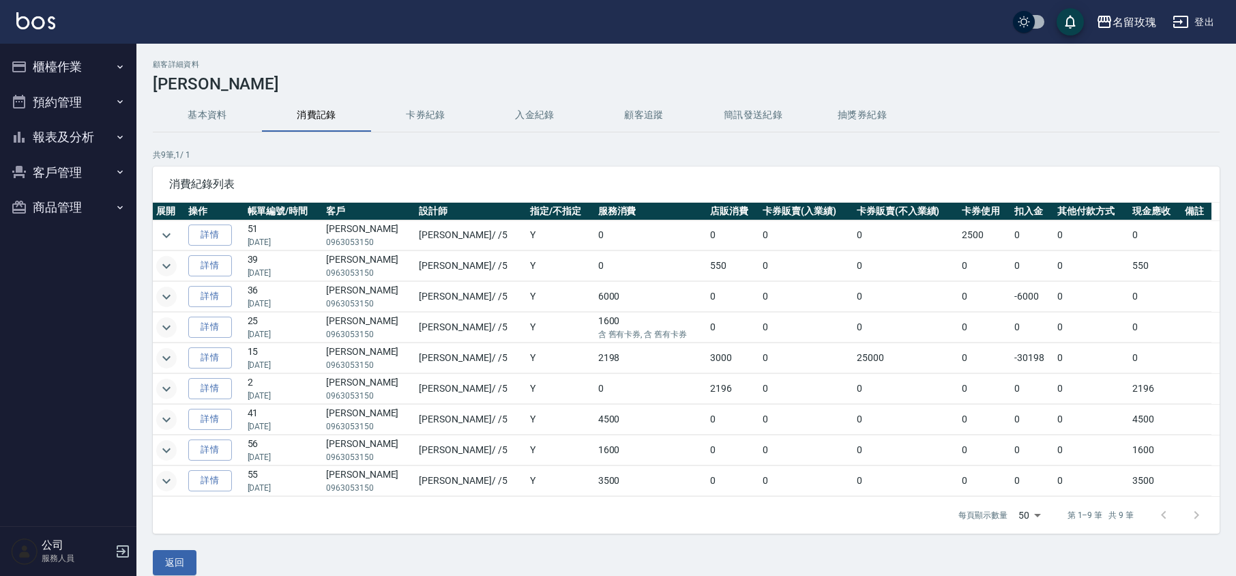
click at [80, 64] on button "櫃檯作業" at bounding box center [67, 66] width 125 height 35
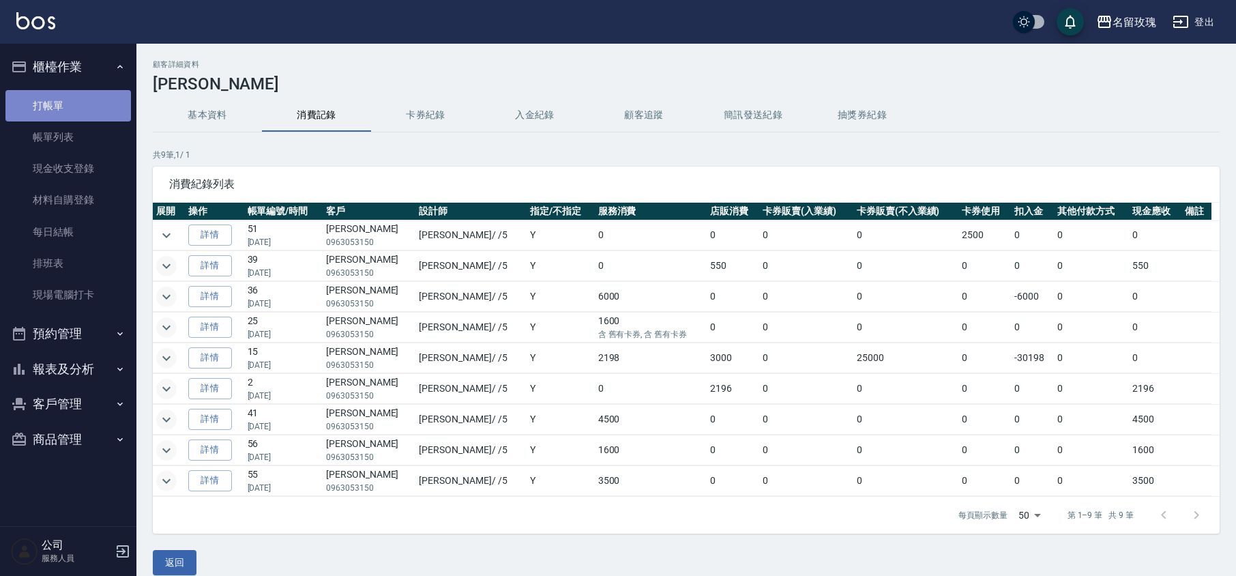
click at [67, 97] on link "打帳單" at bounding box center [67, 105] width 125 height 31
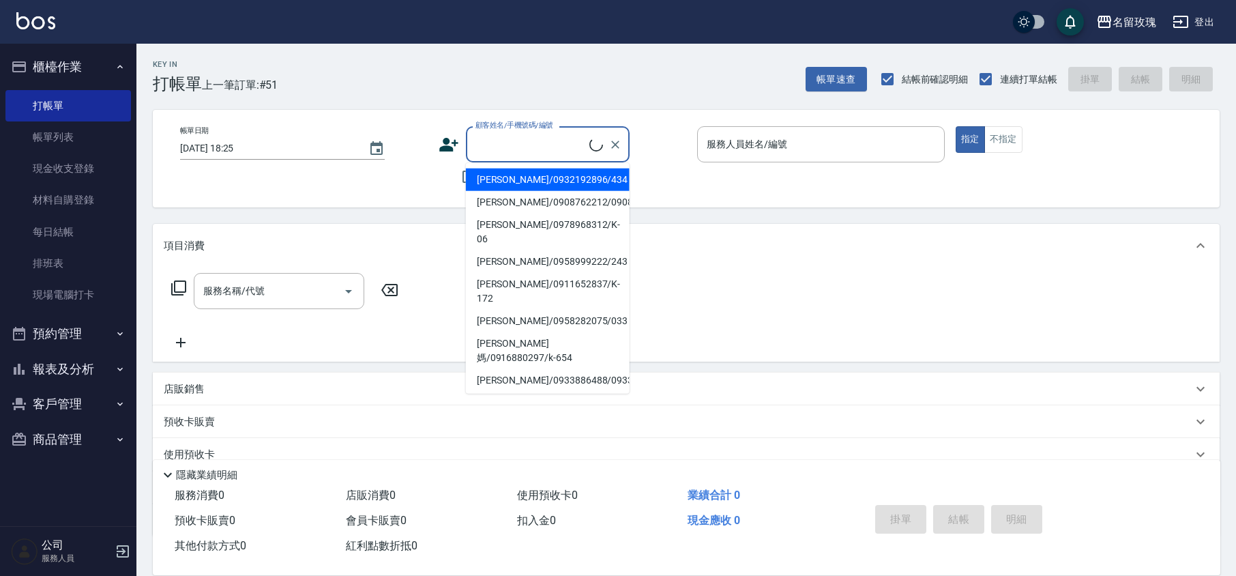
click at [486, 135] on input "顧客姓名/手機號碼/編號" at bounding box center [530, 144] width 117 height 24
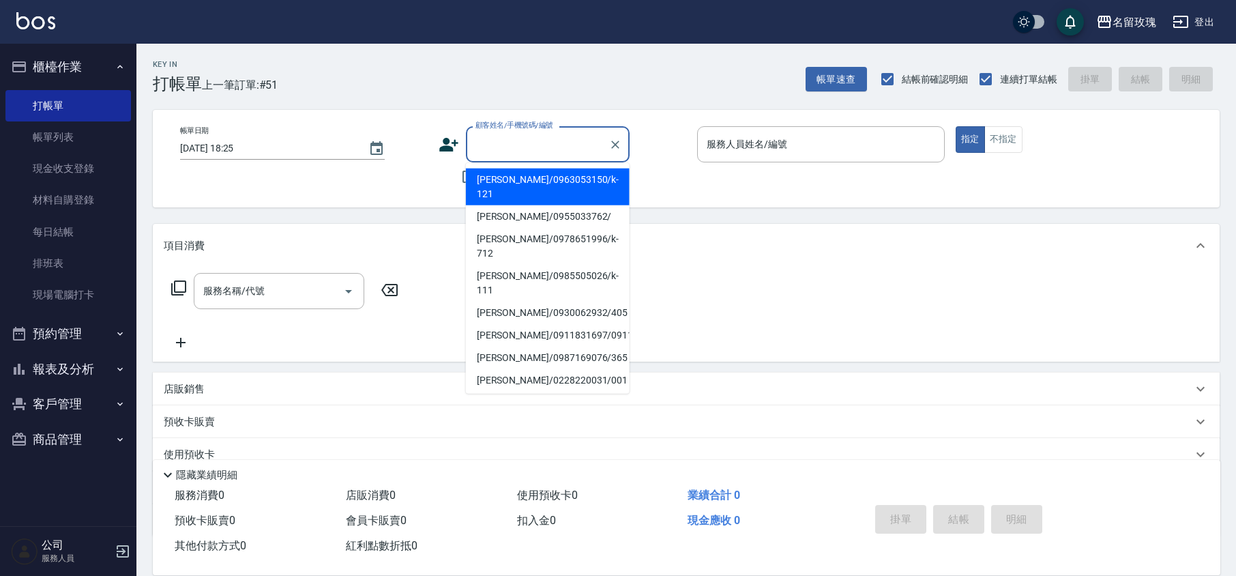
click at [508, 173] on li "[PERSON_NAME]/0963053150/k-121" at bounding box center [548, 186] width 164 height 37
type input "[PERSON_NAME]/0963053150/k-121"
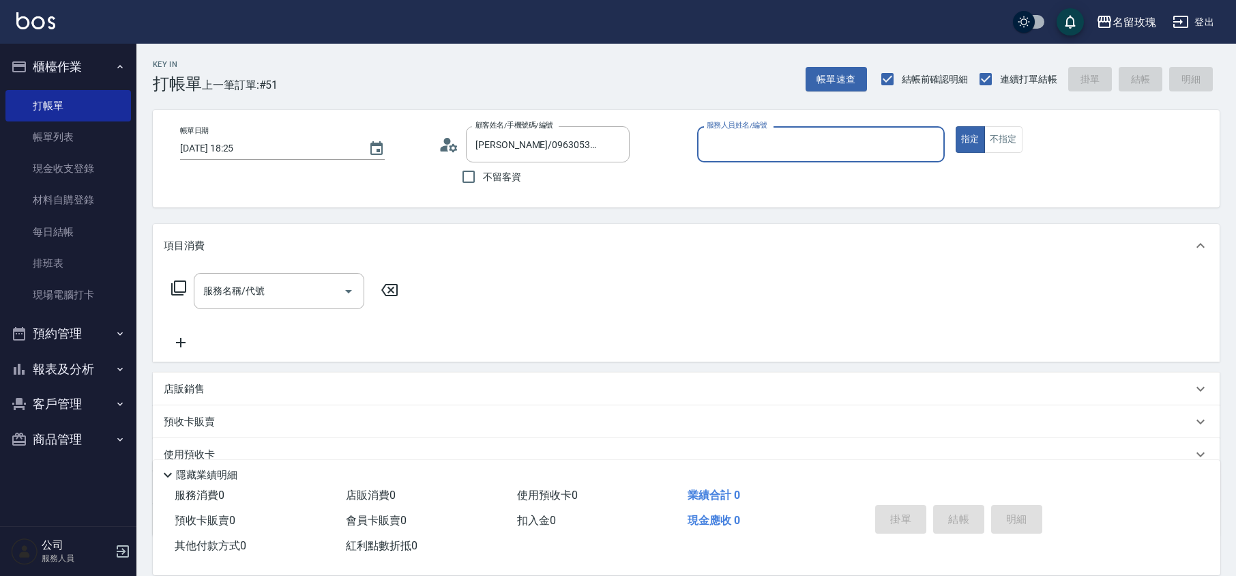
type input "[PERSON_NAME]-5"
click at [241, 293] on div "服務名稱/代號 服務名稱/代號" at bounding box center [279, 291] width 170 height 36
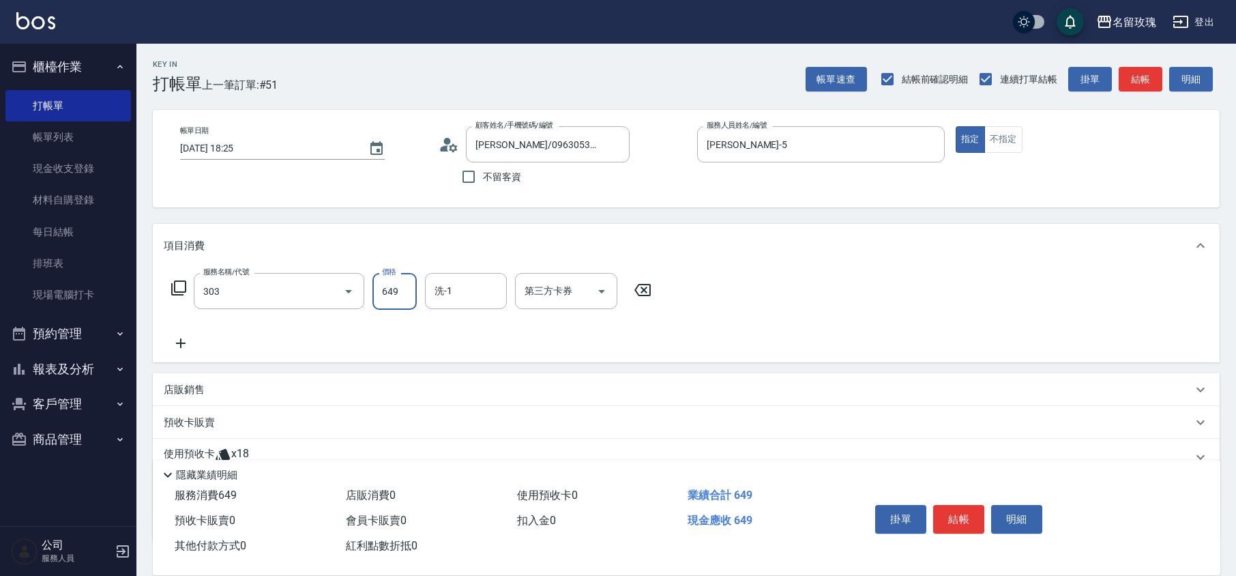
type input "洗+剪649(303)"
type input "500"
type input "5"
type input "汝-30"
click at [293, 173] on div "帳單日期 [DATE] 18:25 顧客姓名/手機號碼/編號 [PERSON_NAME]/0963053150/k-121 顧客姓名/手機號碼/編號 不留客資…" at bounding box center [686, 158] width 1034 height 65
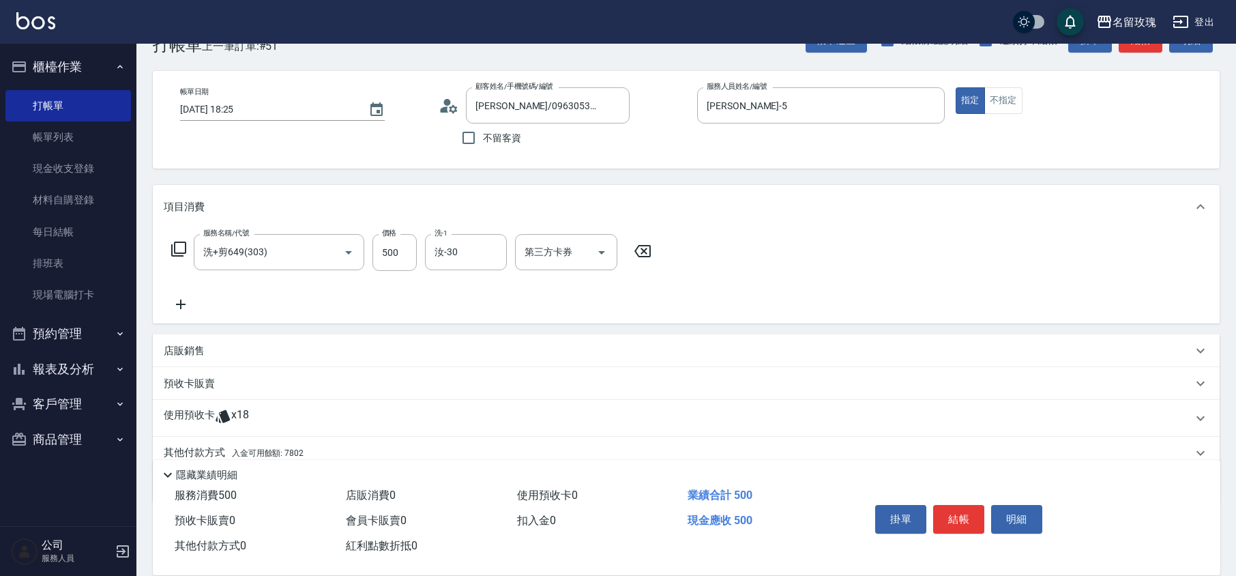
scroll to position [93, 0]
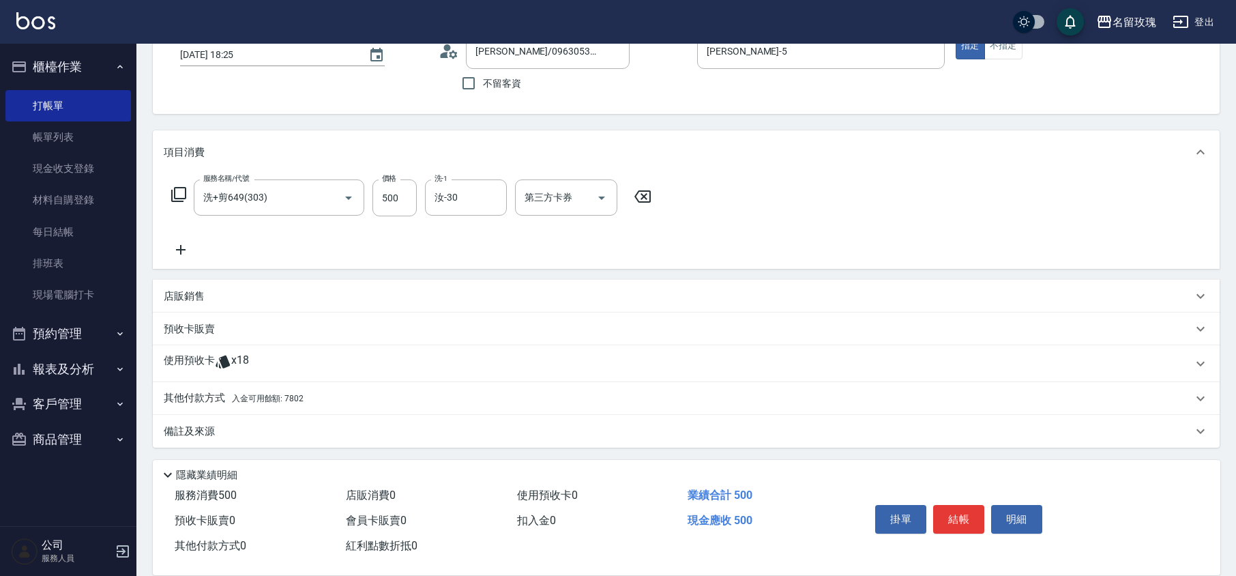
click at [219, 397] on p "其他付款方式 入金可用餘額: 7802" at bounding box center [234, 398] width 140 height 15
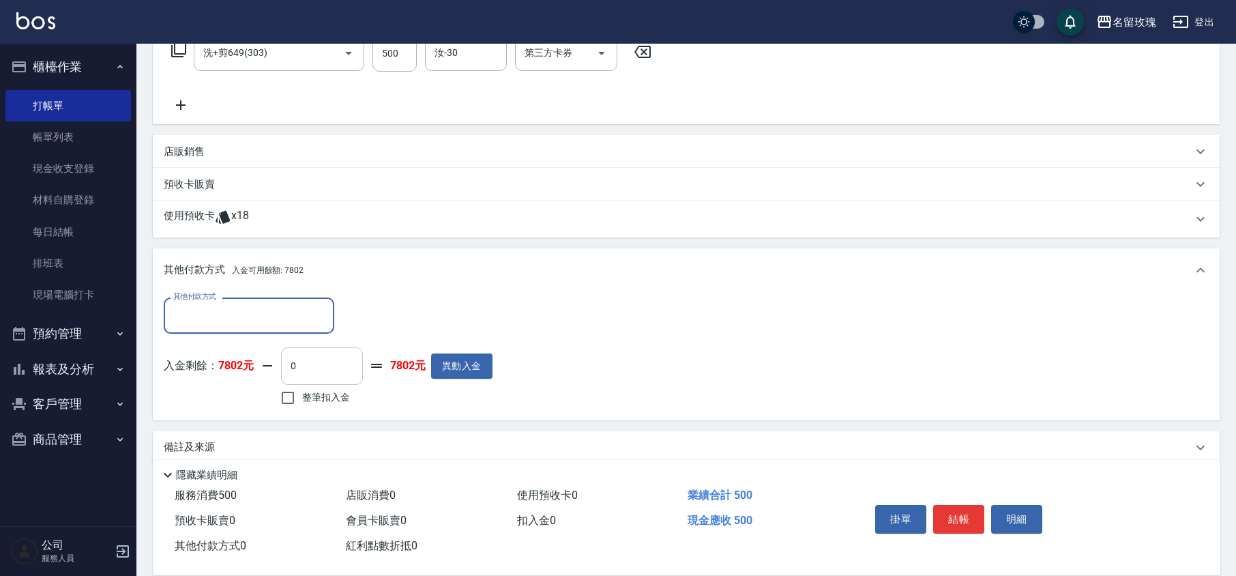
scroll to position [239, 0]
click at [352, 379] on input "0" at bounding box center [322, 364] width 82 height 37
click at [328, 402] on span "整筆扣入金" at bounding box center [326, 396] width 48 height 14
click at [302, 402] on input "整筆扣入金" at bounding box center [287, 397] width 29 height 29
checkbox input "true"
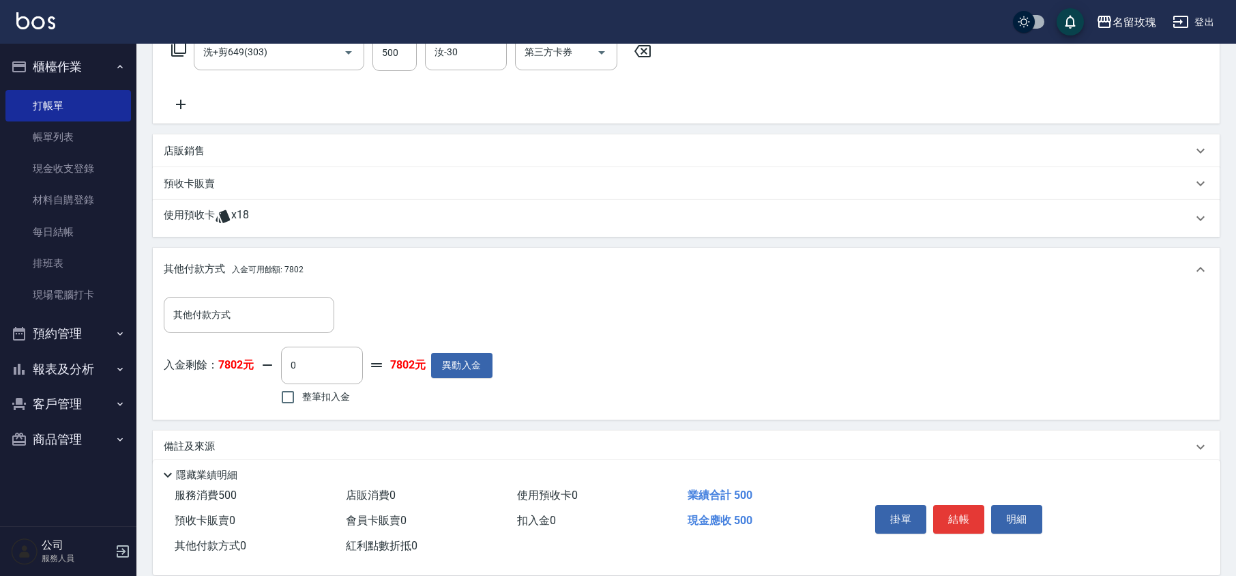
type input "500"
click at [383, 402] on div "入金剩餘： 7802元 500 ​ 整筆扣入金 7302元 異動入金" at bounding box center [328, 376] width 329 height 61
type input "[DATE] 18:26"
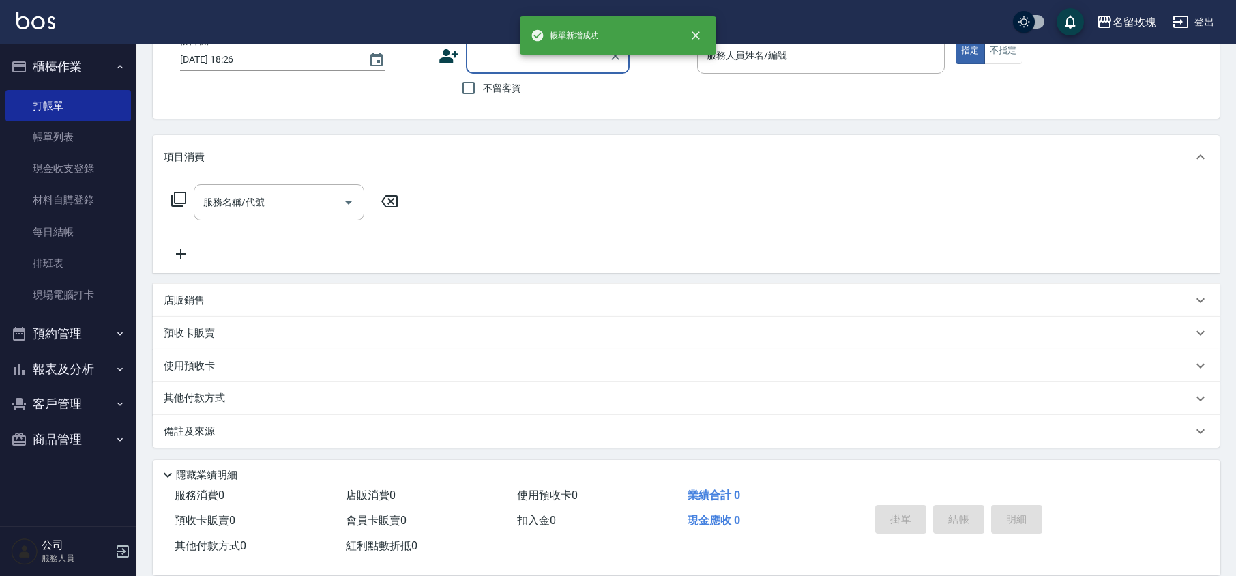
scroll to position [0, 0]
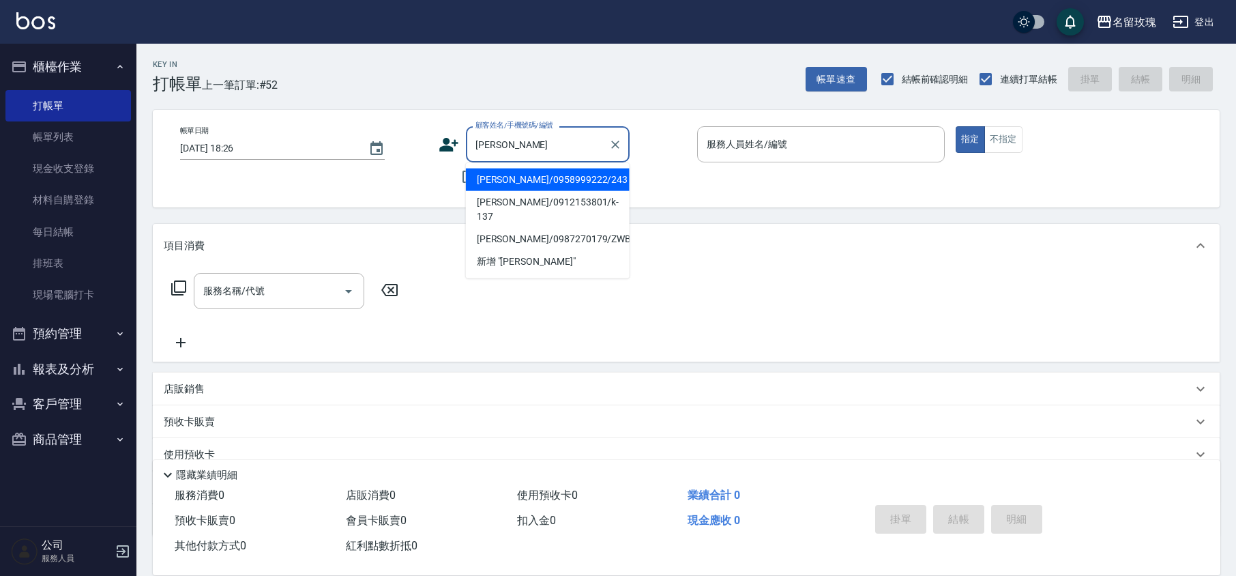
click at [501, 183] on li "[PERSON_NAME]/0958999222/243" at bounding box center [548, 179] width 164 height 23
type input "[PERSON_NAME]/0958999222/243"
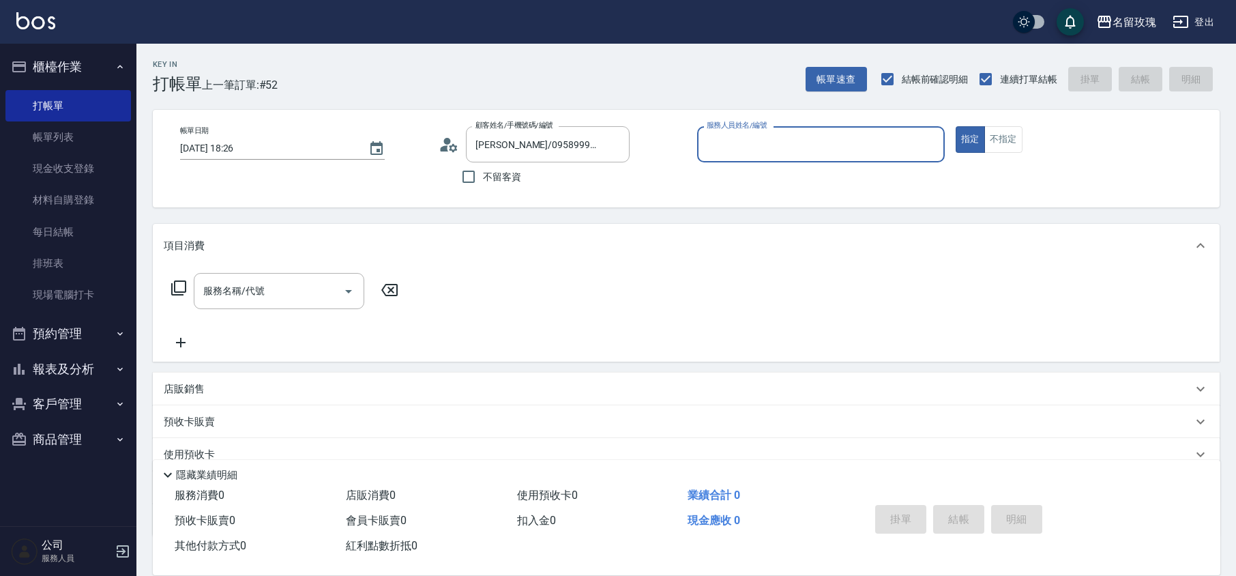
type input "[PERSON_NAME]-5"
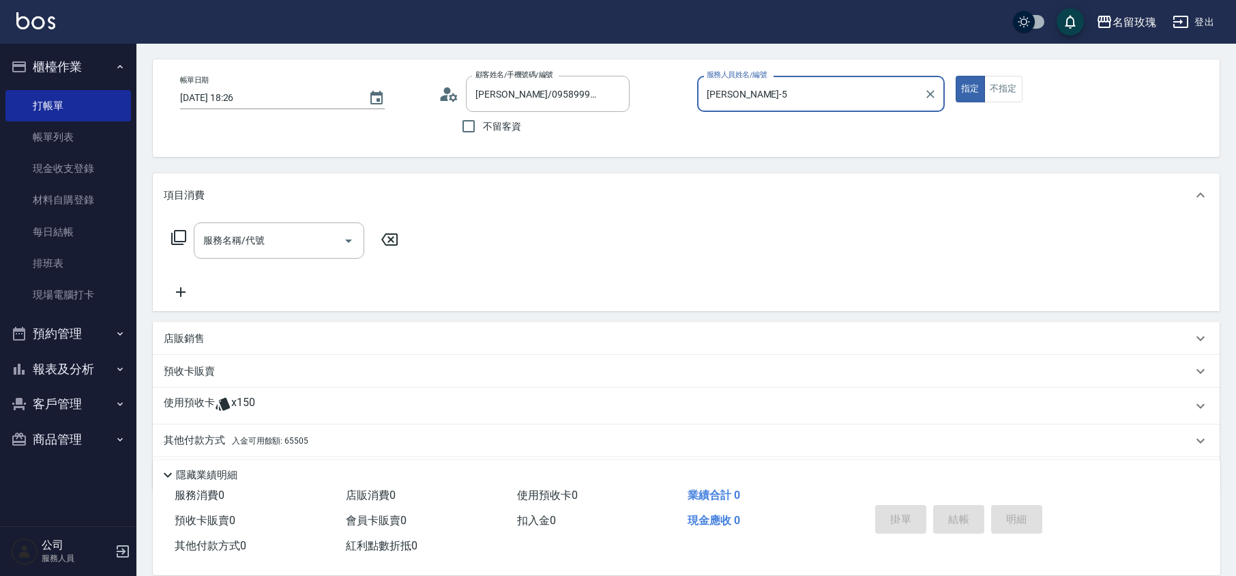
scroll to position [93, 0]
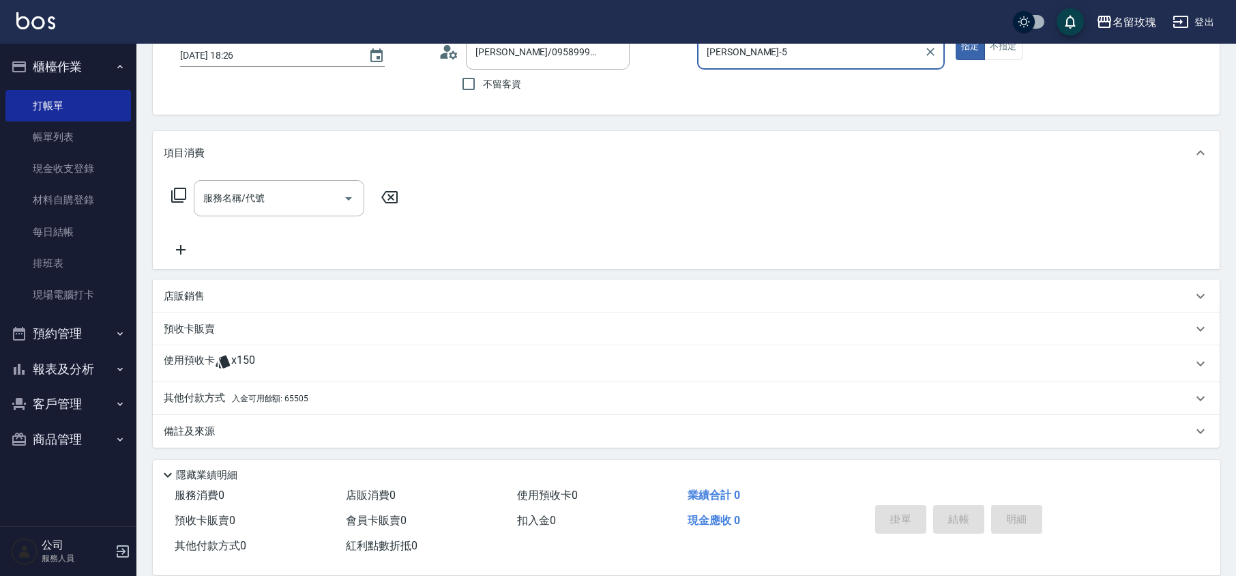
click at [208, 358] on p "使用預收卡" at bounding box center [189, 363] width 51 height 20
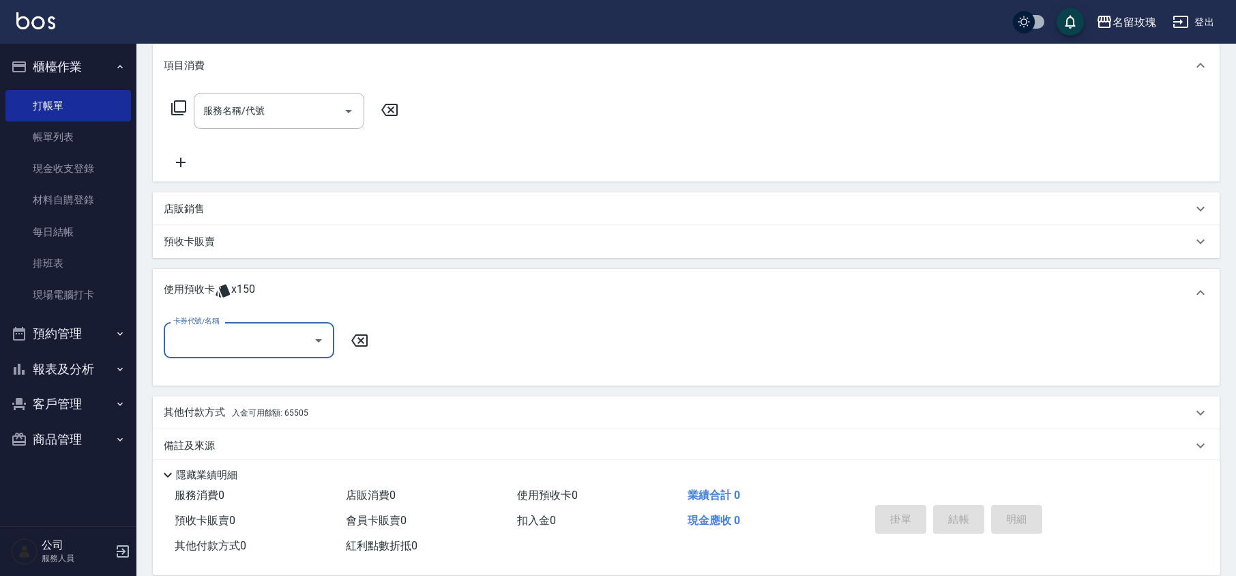
scroll to position [183, 0]
click at [327, 334] on button "Open" at bounding box center [319, 337] width 22 height 22
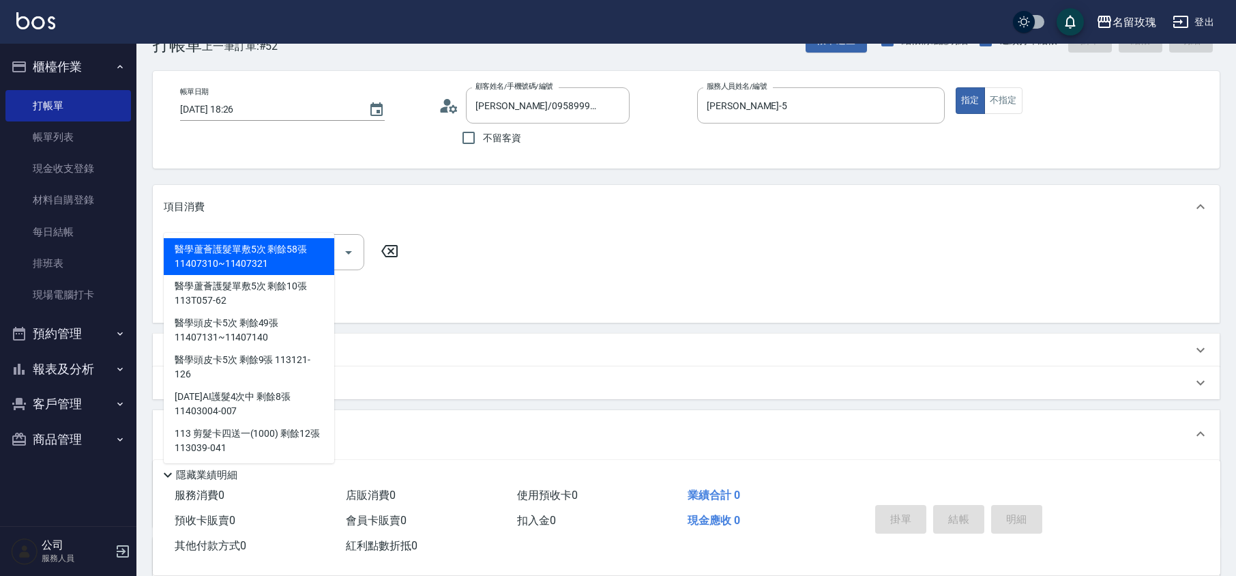
scroll to position [0, 0]
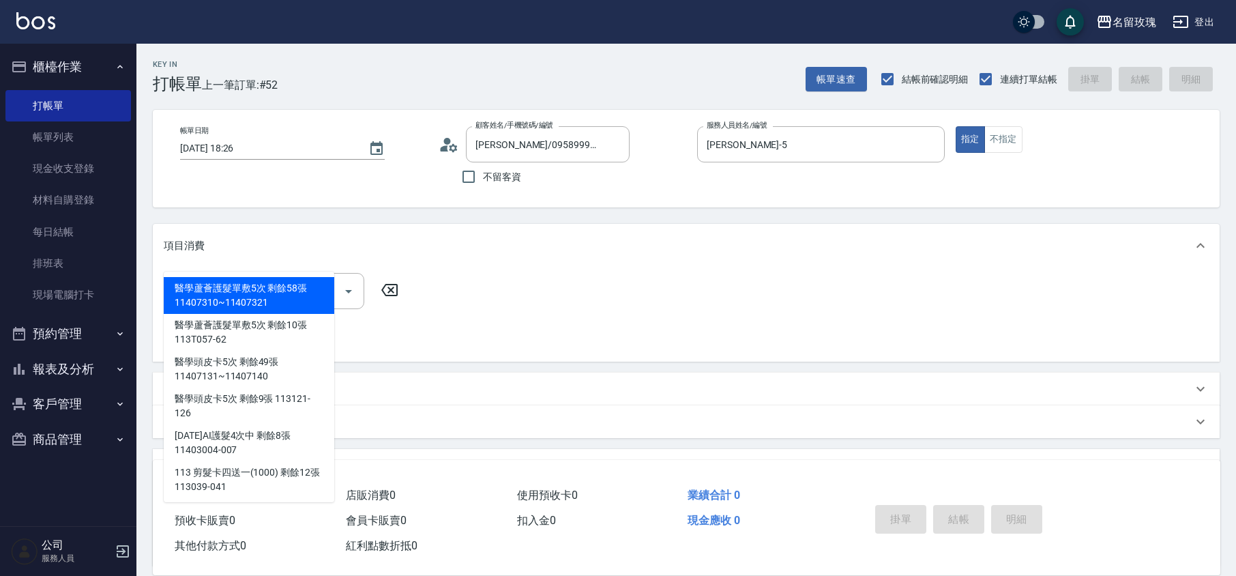
click at [355, 190] on div "帳單日期 [DATE] 18:26 顧客姓名/手機號碼/編號 [PERSON_NAME]/0958999222/243 顧客姓名/手機號碼/編號 不留客資 服…" at bounding box center [686, 158] width 1034 height 65
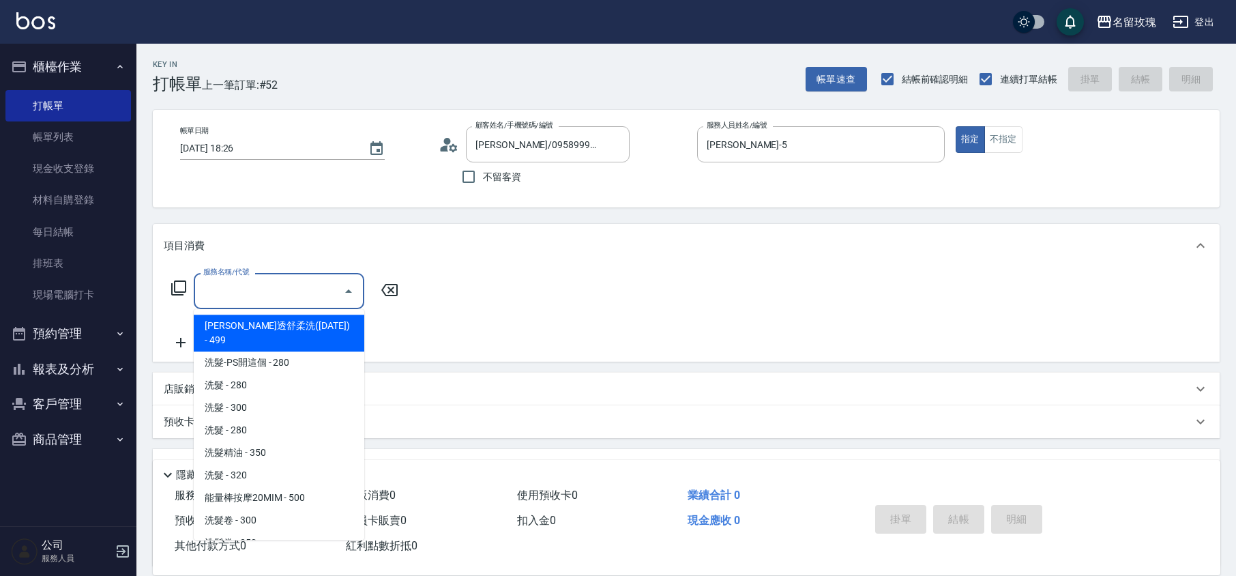
click at [248, 286] on div "服務名稱/代號 服務名稱/代號" at bounding box center [279, 291] width 170 height 36
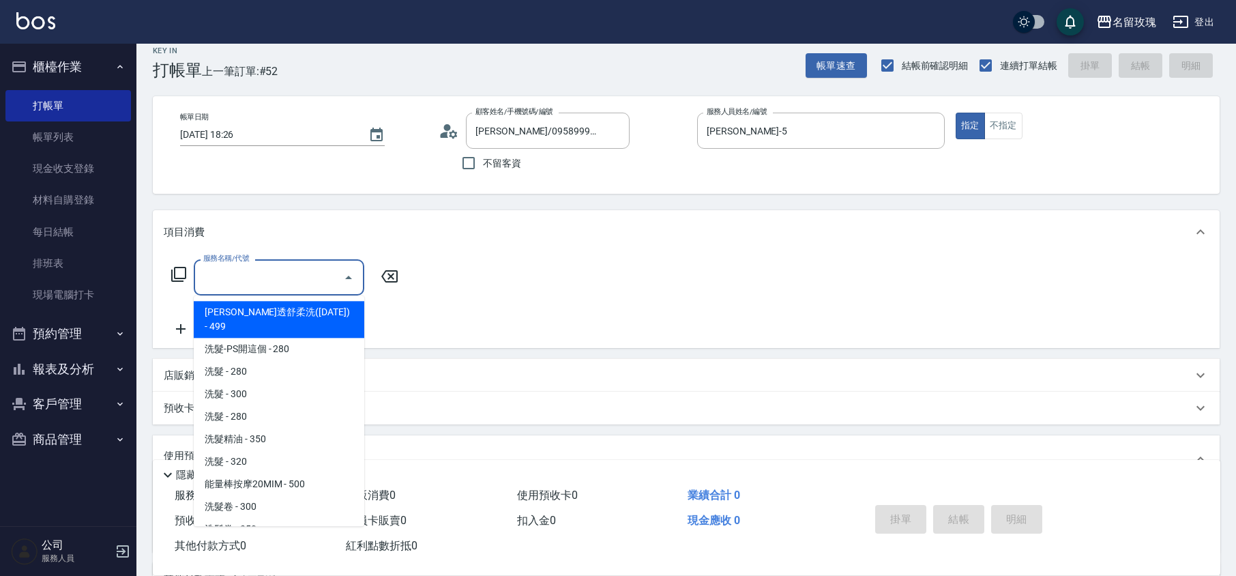
scroll to position [12, 0]
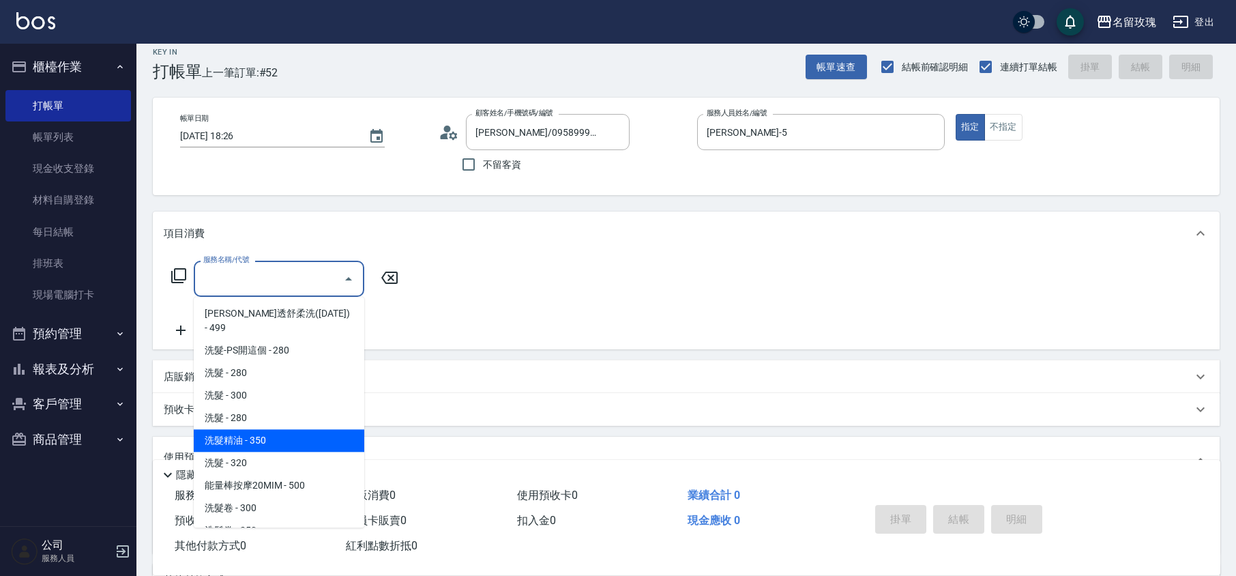
click at [297, 434] on span "洗髮精油 - 350" at bounding box center [279, 440] width 170 height 23
type input "洗髮精油(206)"
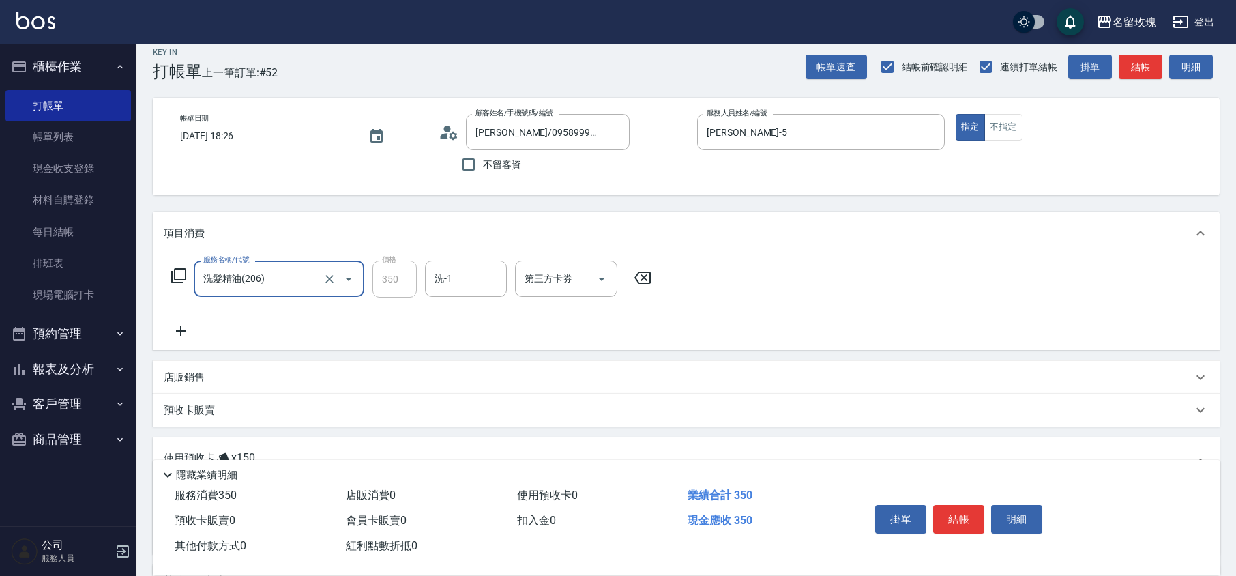
click at [483, 262] on div "洗-1" at bounding box center [466, 279] width 82 height 36
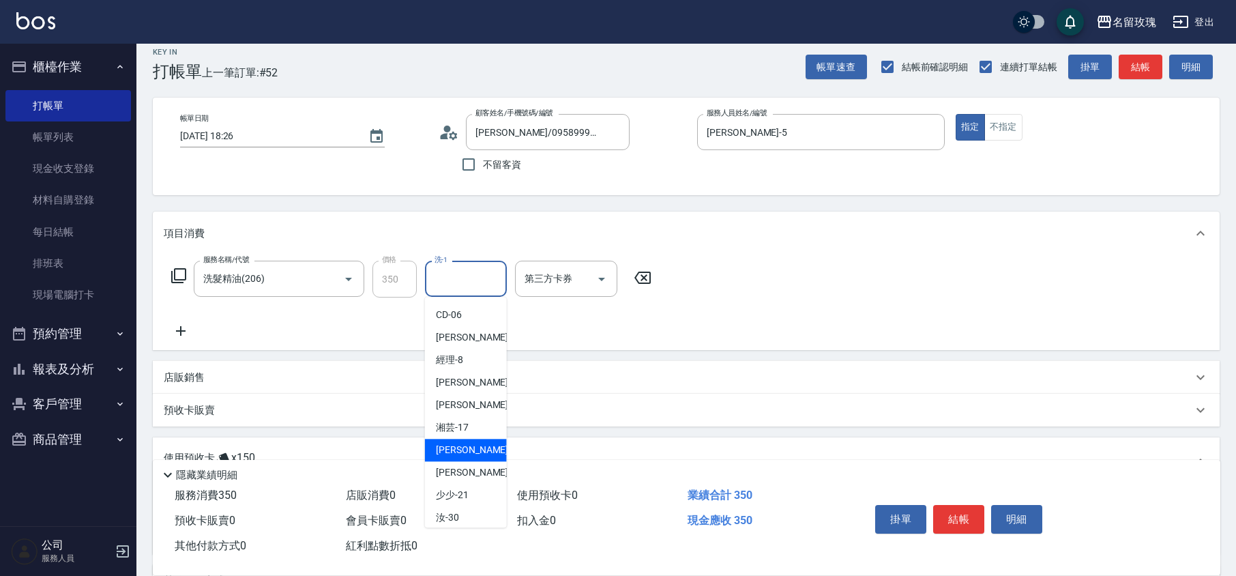
scroll to position [268, 0]
click at [454, 437] on span "汝 -30" at bounding box center [447, 443] width 23 height 14
type input "汝-30"
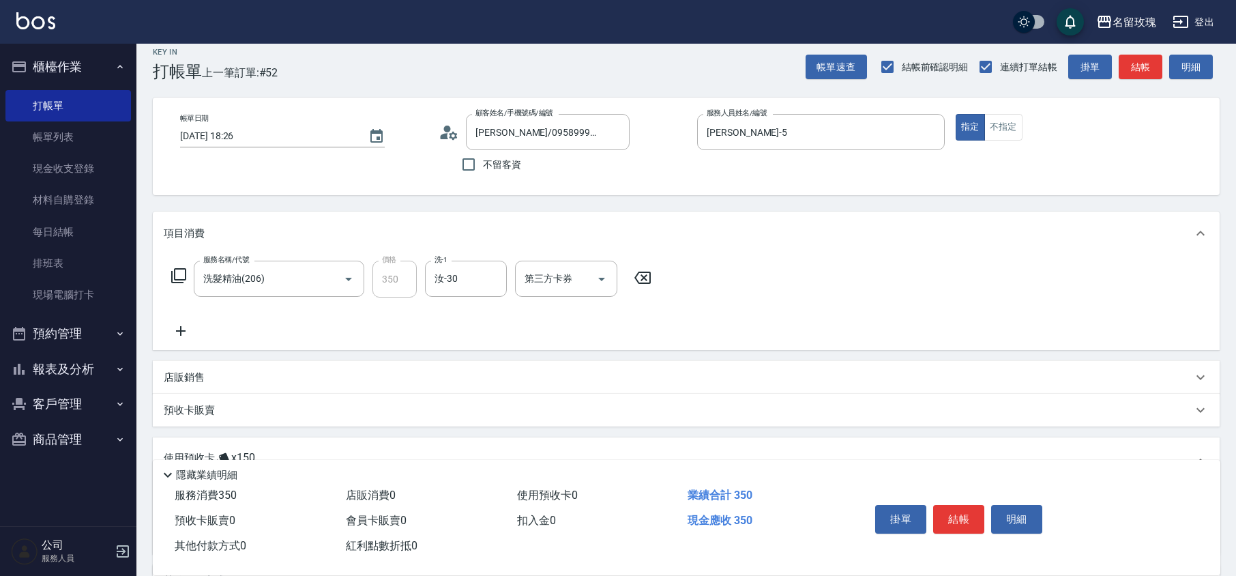
click at [404, 165] on div "帳單日期 [DATE] 18:26 顧客姓名/手機號碼/編號 [PERSON_NAME]/0958999222/243 顧客姓名/手機號碼/編號 不留客資 服…" at bounding box center [686, 146] width 1034 height 65
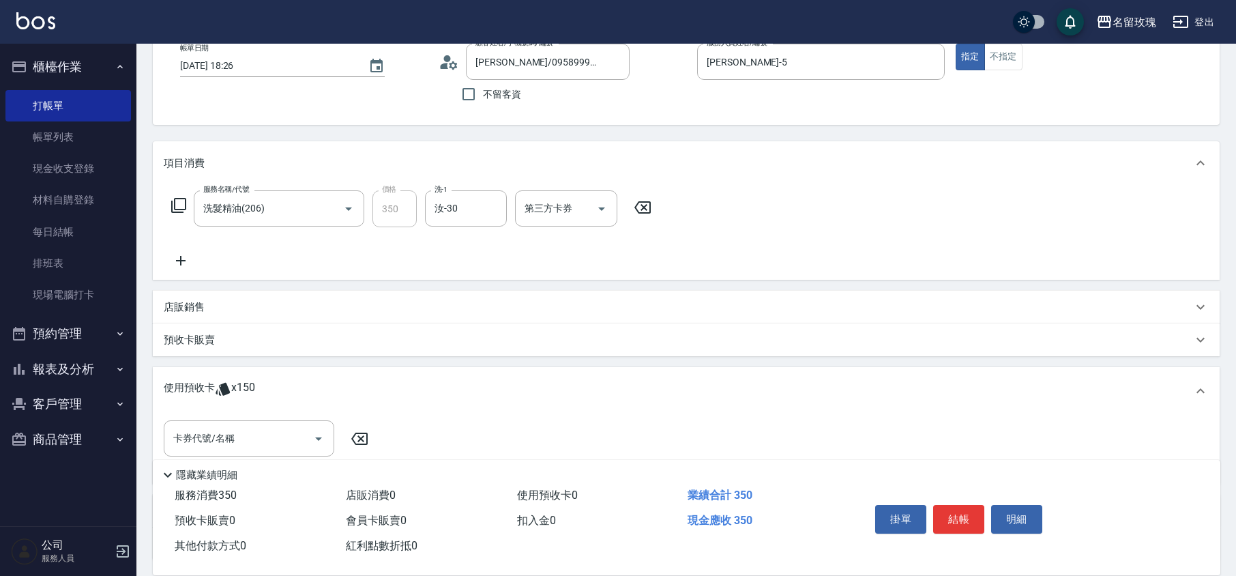
scroll to position [195, 0]
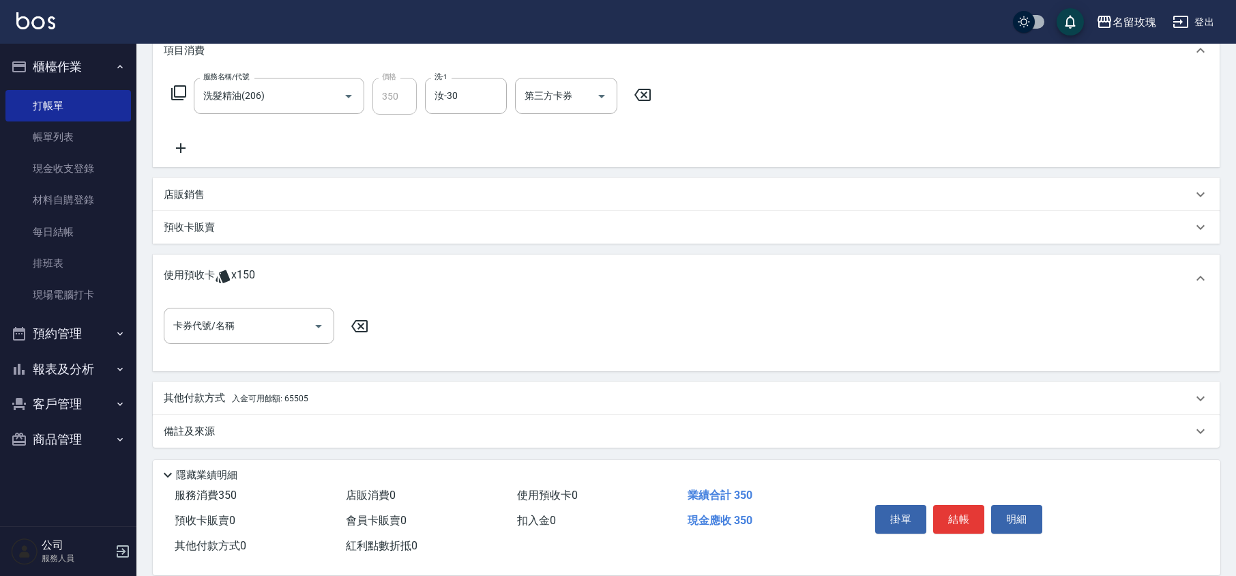
click at [191, 382] on div "其他付款方式 入金可用餘額: 65505" at bounding box center [686, 398] width 1067 height 33
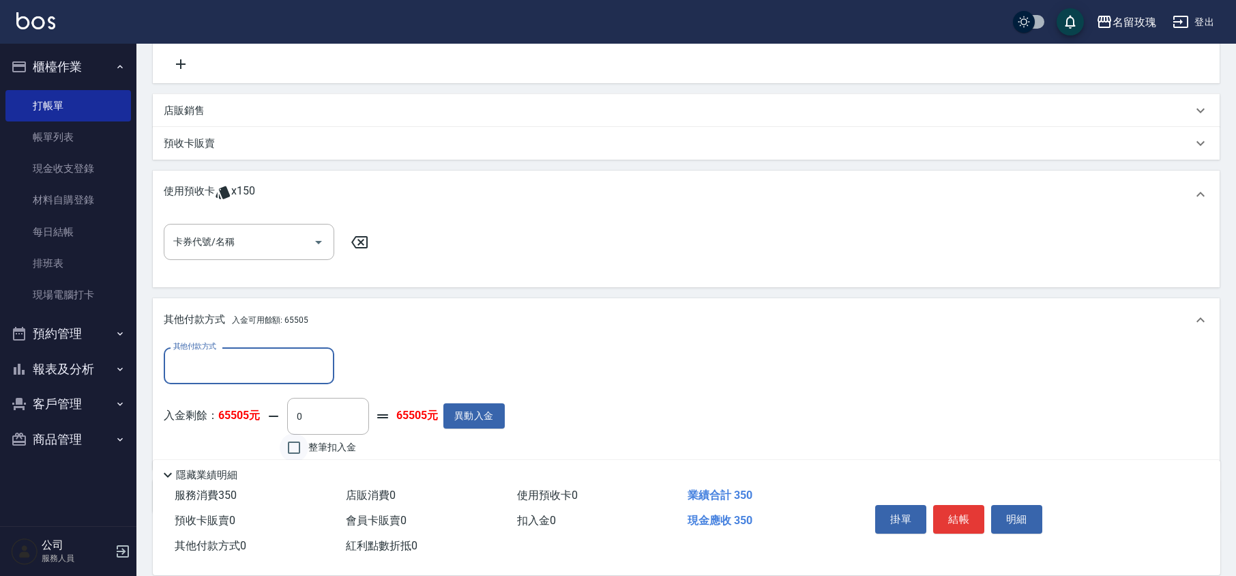
scroll to position [329, 0]
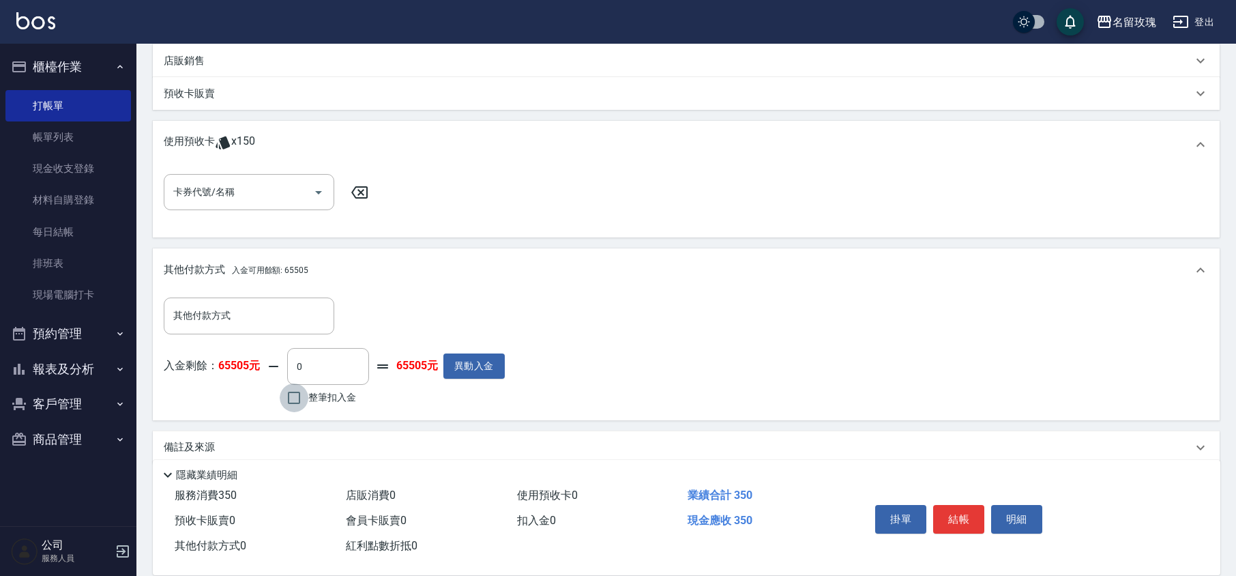
click at [299, 396] on input "整筆扣入金" at bounding box center [294, 397] width 29 height 29
checkbox input "true"
type input "350"
type input "[DATE] 18:28"
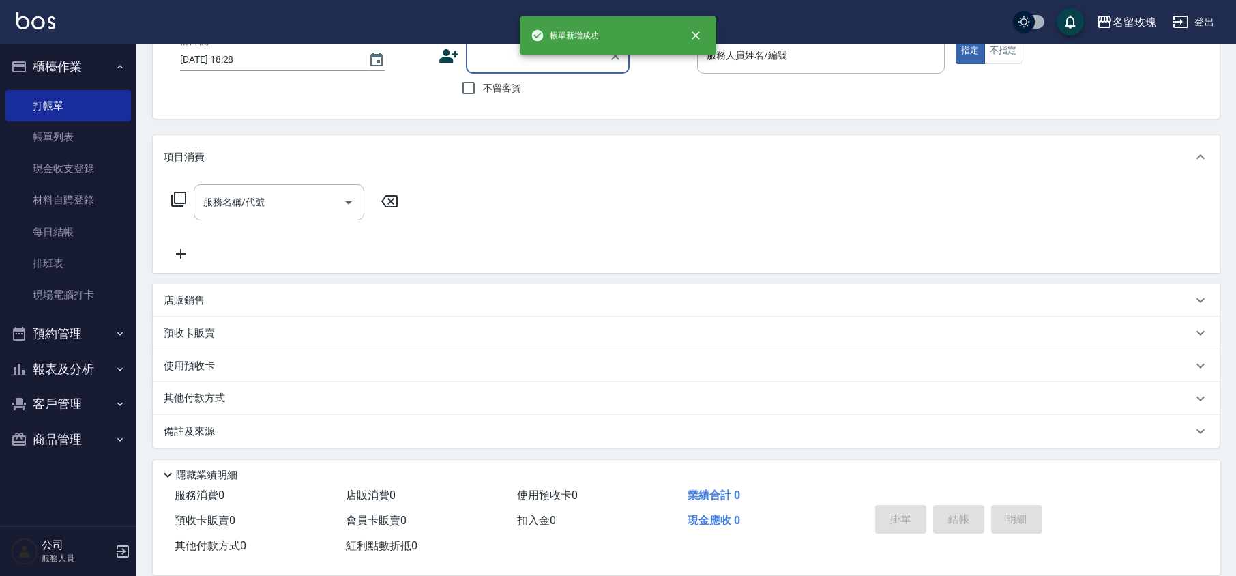
scroll to position [0, 0]
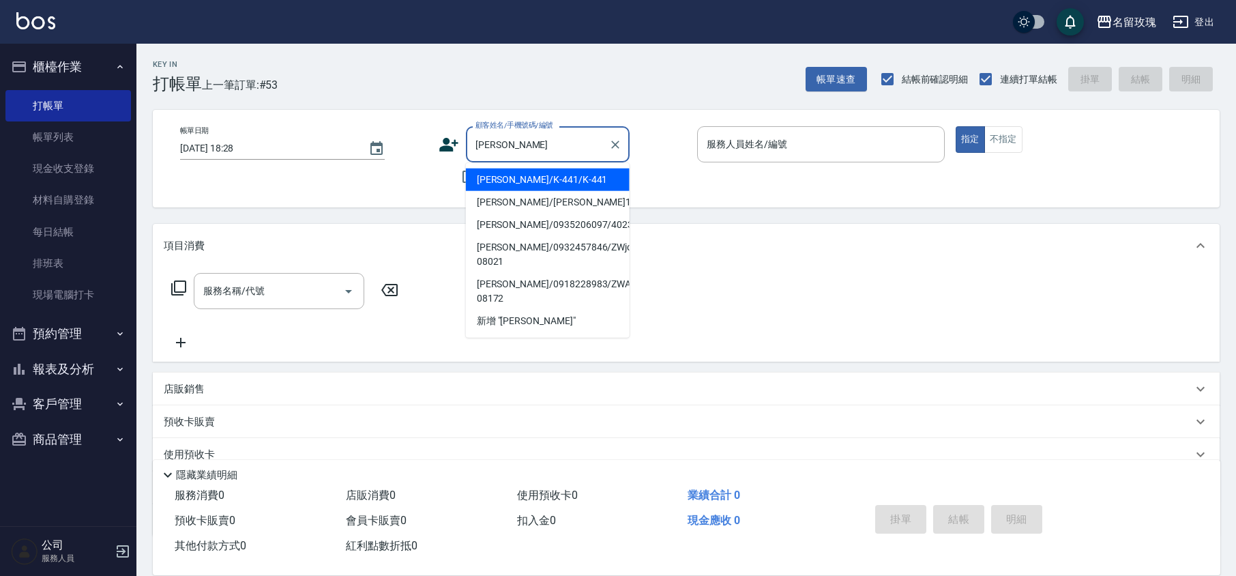
click at [546, 170] on li "[PERSON_NAME]/K-441/K-441" at bounding box center [548, 179] width 164 height 23
type input "[PERSON_NAME]/K-441/K-441"
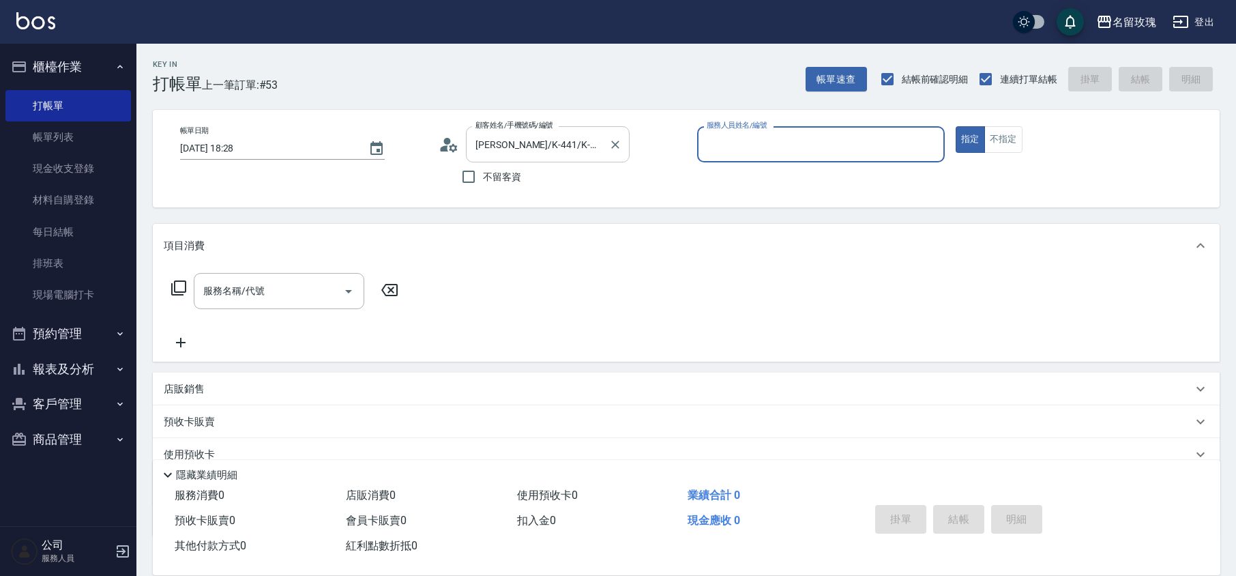
type input "[PERSON_NAME]-5"
click at [440, 148] on icon at bounding box center [449, 144] width 20 height 20
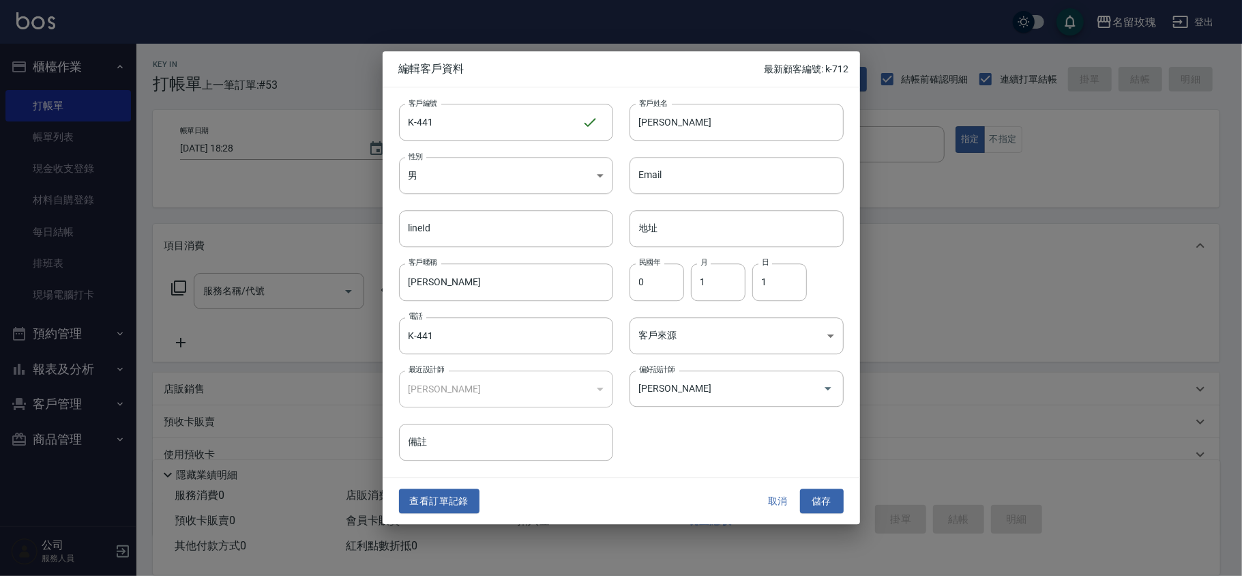
click at [775, 503] on button "取消" at bounding box center [778, 500] width 44 height 25
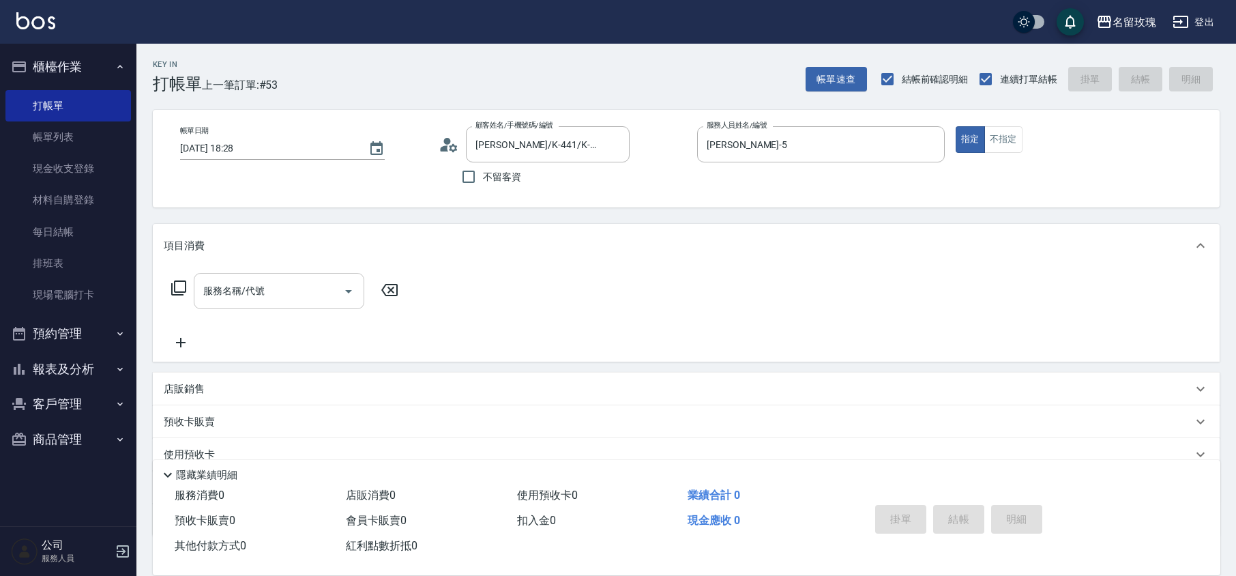
click at [238, 300] on input "服務名稱/代號" at bounding box center [269, 291] width 138 height 24
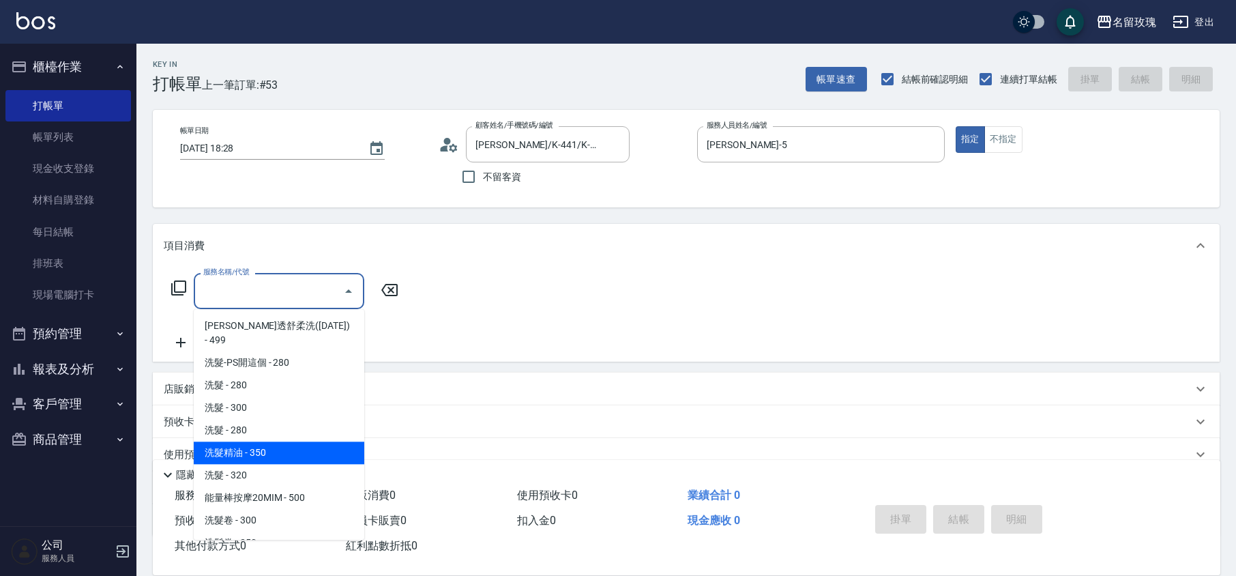
click at [284, 441] on span "洗髮精油 - 350" at bounding box center [279, 452] width 170 height 23
type input "洗髮精油(206)"
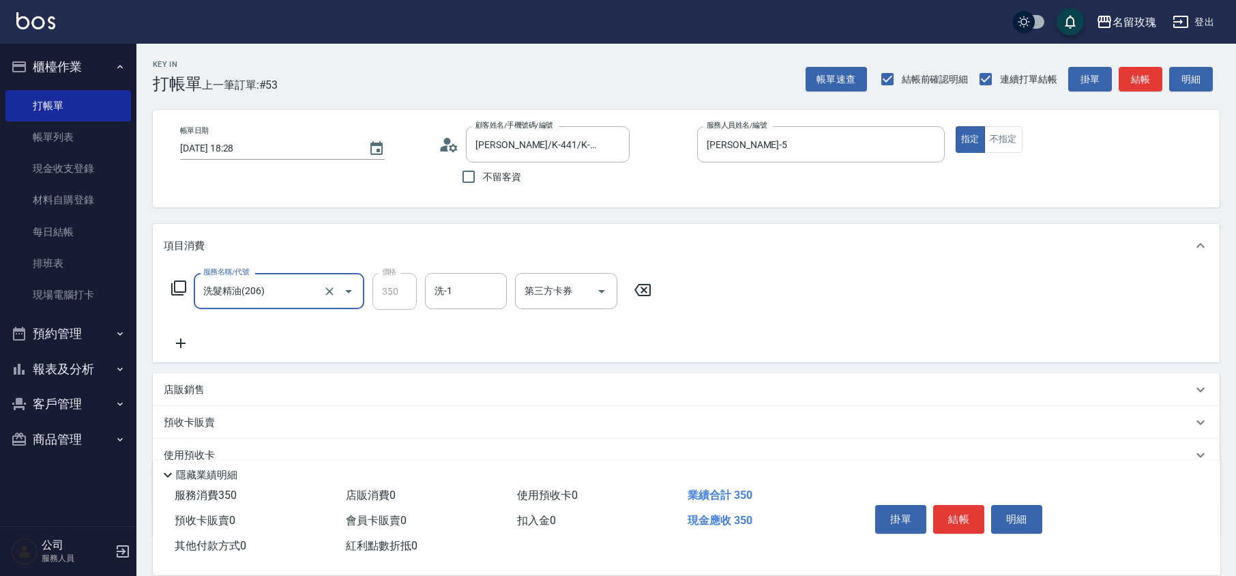
click at [465, 285] on input "洗-1" at bounding box center [466, 291] width 70 height 24
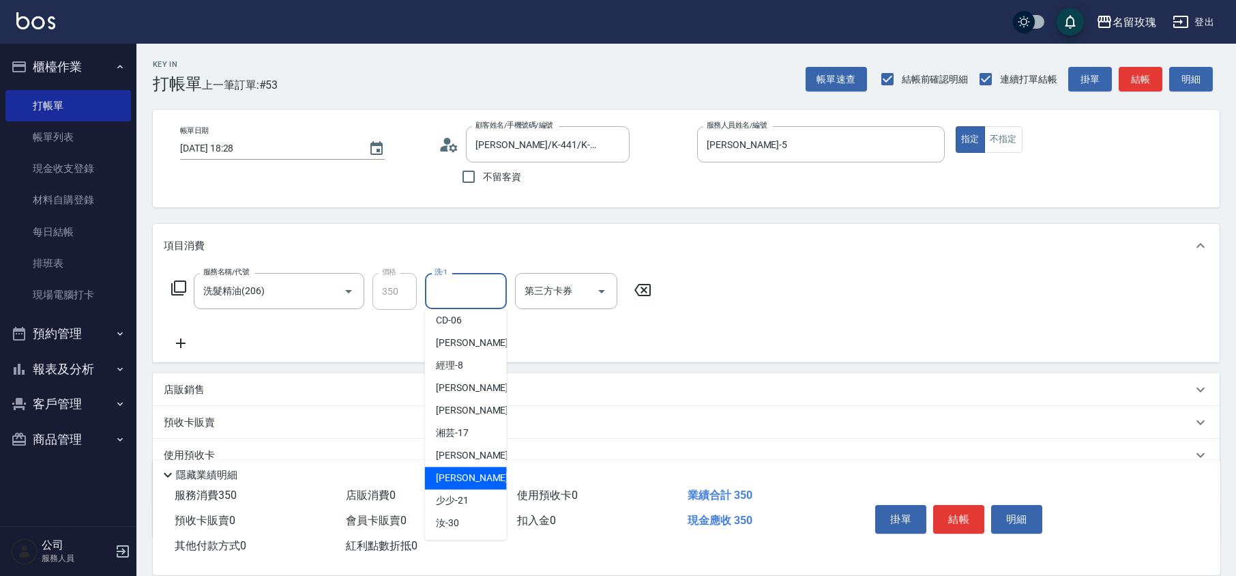
scroll to position [268, 0]
click at [454, 449] on span "汝 -30" at bounding box center [447, 455] width 23 height 14
type input "汝-30"
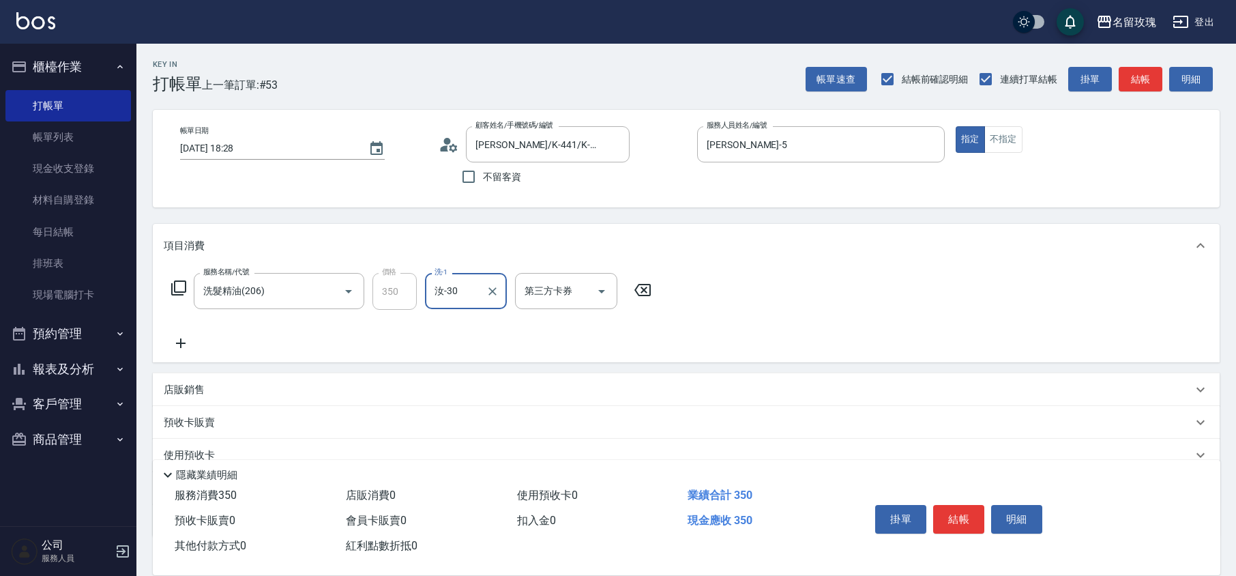
click at [187, 344] on icon at bounding box center [181, 343] width 34 height 16
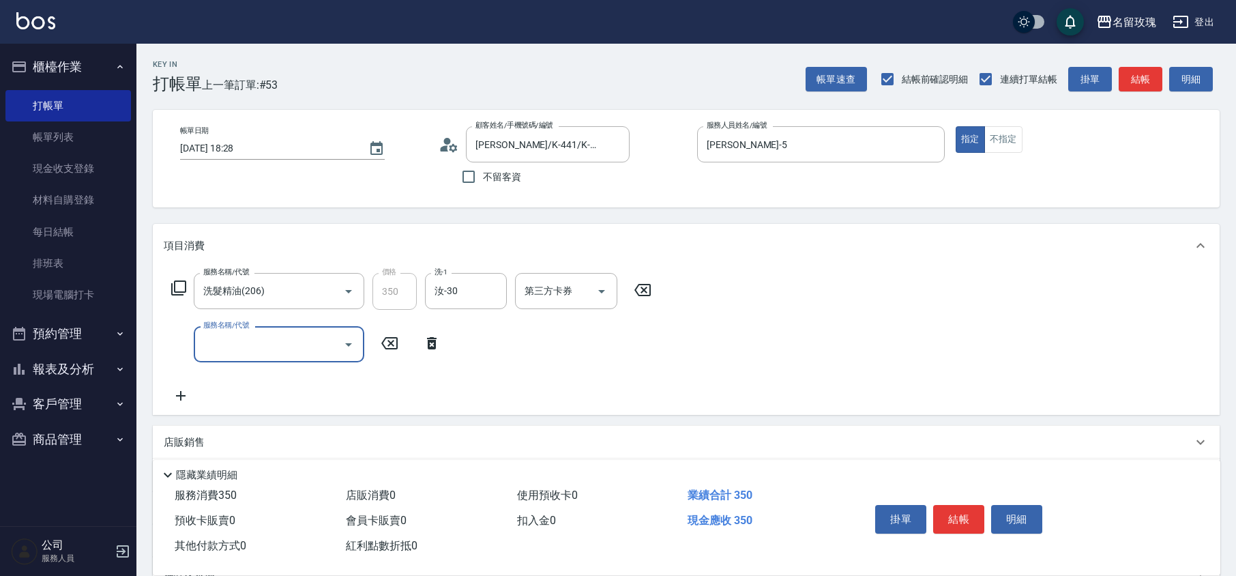
click at [211, 351] on input "服務名稱/代號" at bounding box center [269, 344] width 138 height 24
type input "剪髮(301)"
type input "350"
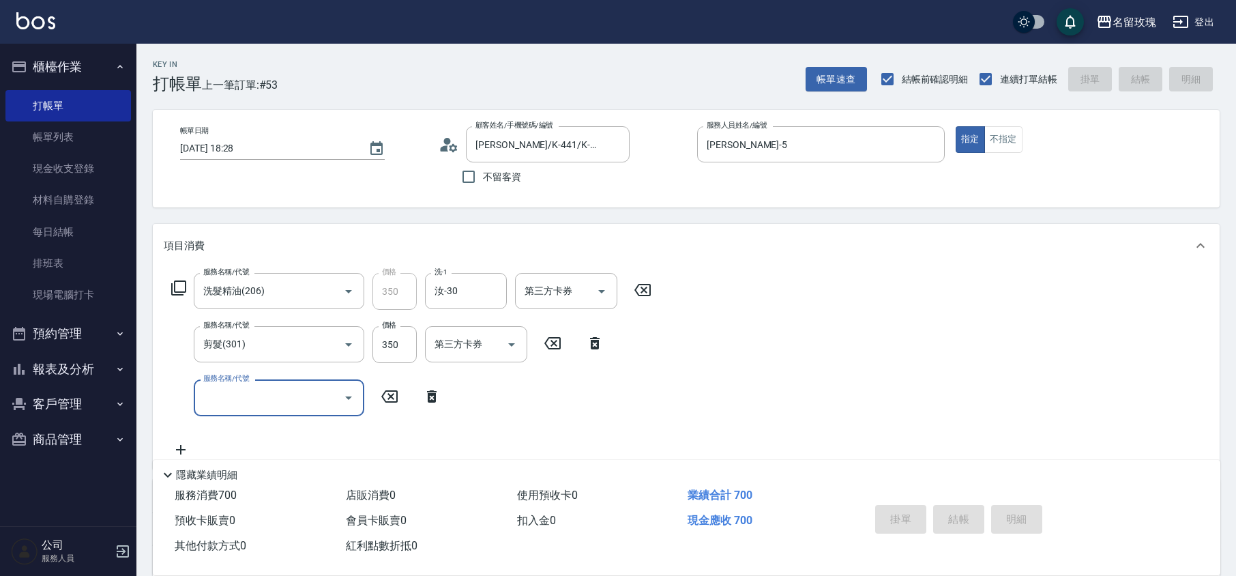
type input "[DATE] 18:39"
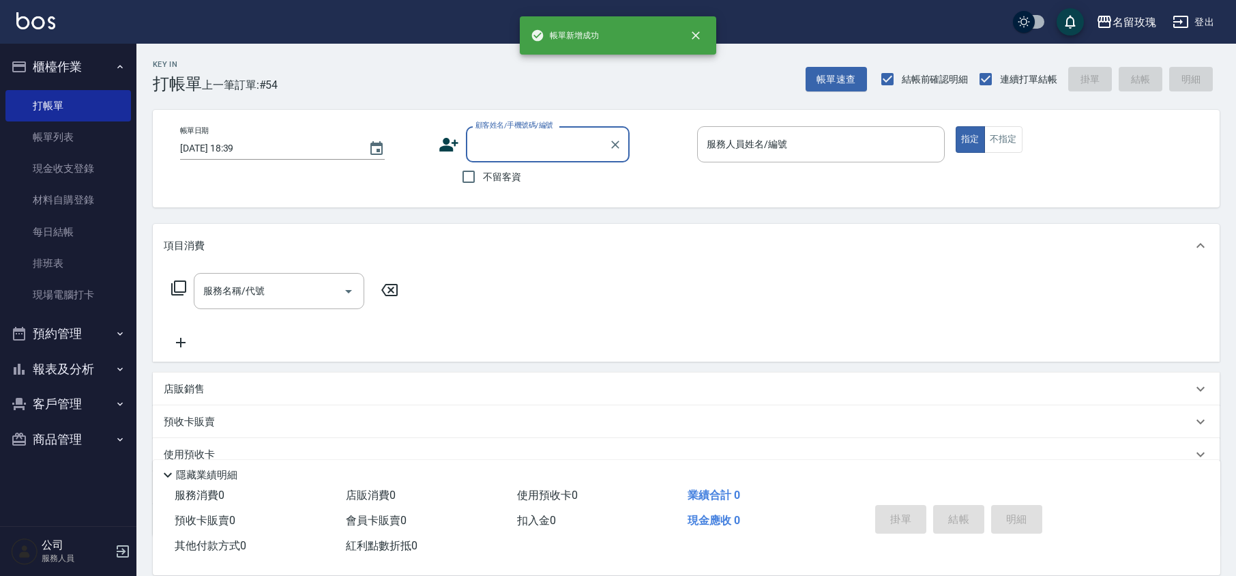
click at [638, 183] on div "顧客姓名/手機號碼/編號 顧客姓名/手機號碼/編號 不留客資" at bounding box center [563, 158] width 248 height 65
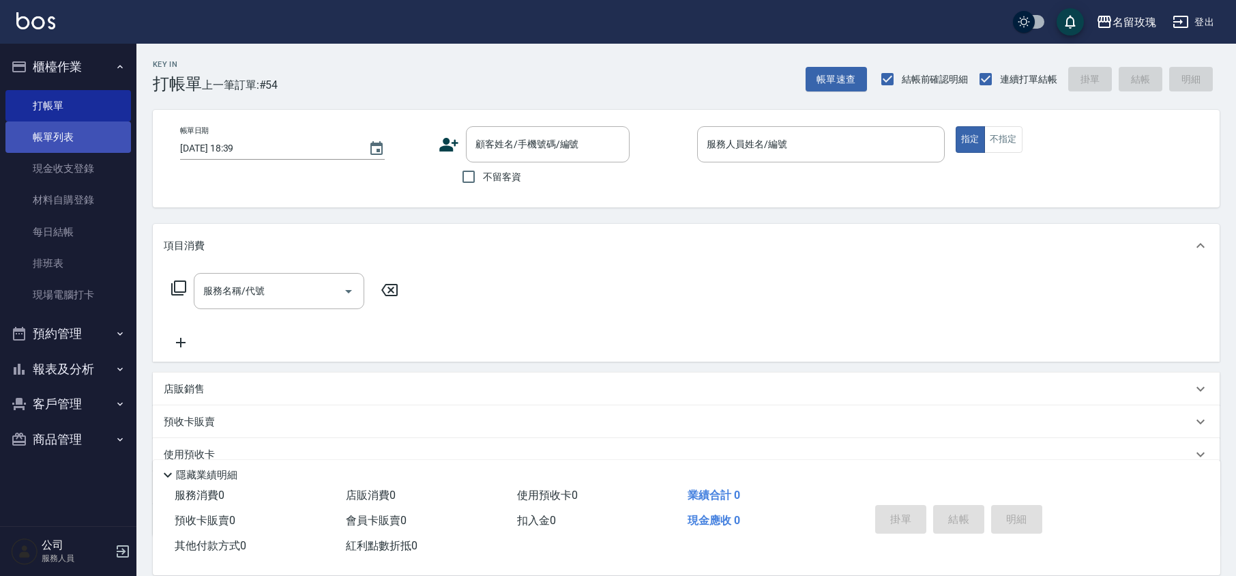
click at [105, 132] on link "帳單列表" at bounding box center [67, 136] width 125 height 31
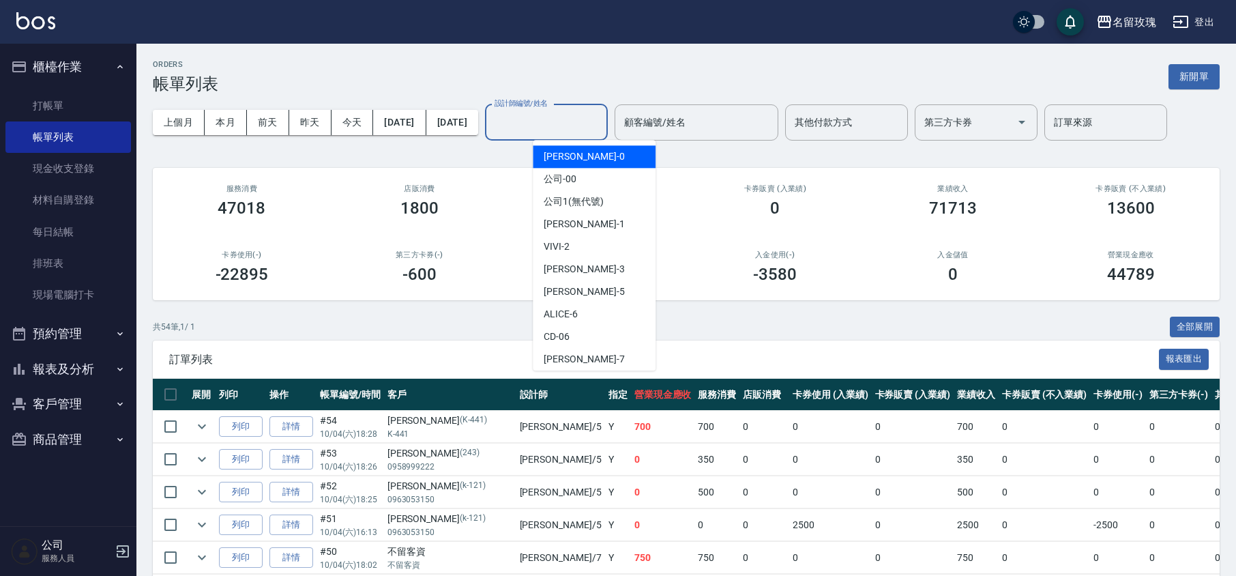
click at [593, 128] on input "設計師編號/姓名" at bounding box center [546, 122] width 110 height 24
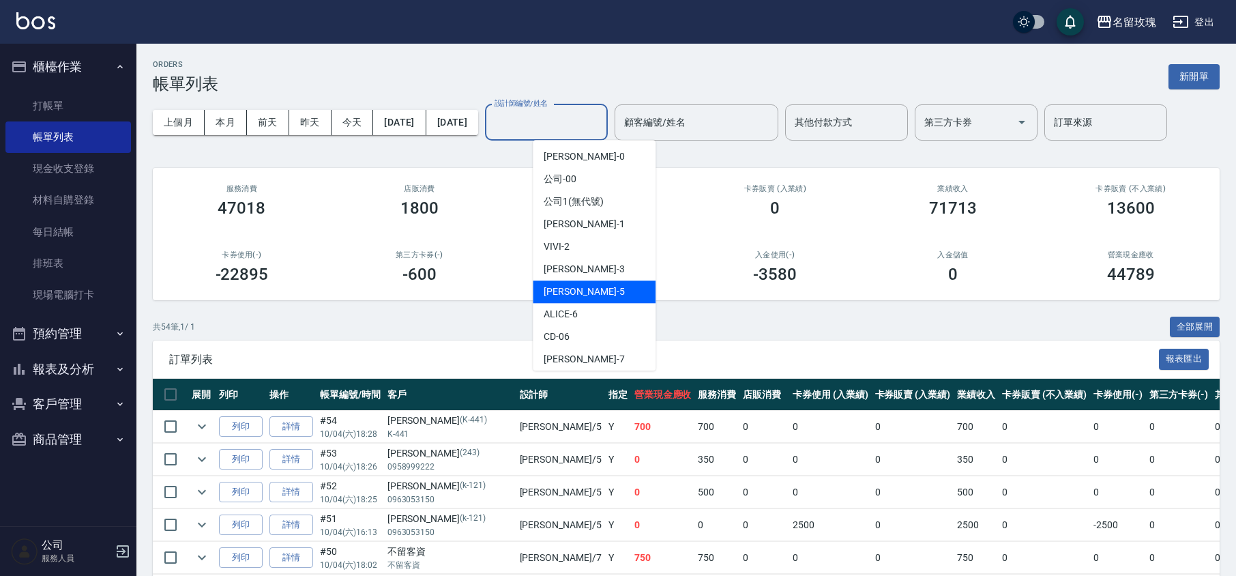
click at [560, 289] on span "KELLY -5" at bounding box center [584, 291] width 80 height 14
type input "[PERSON_NAME]-5"
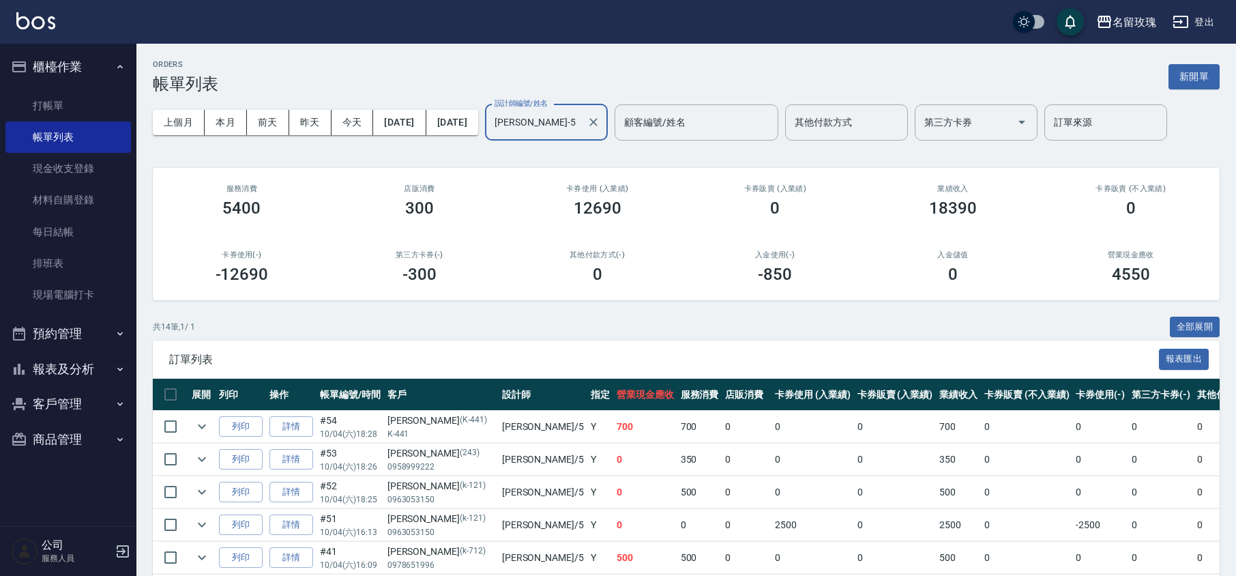
click at [514, 151] on div "上個月 本月 [DATE] [DATE] [DATE] [DATE] [DATE] 設計師編號/姓名 [PERSON_NAME]-5 設計師編號/姓名 顧客編…" at bounding box center [686, 122] width 1067 height 58
click at [516, 151] on div "ORDERS 帳單列表 新開單 上個月 本月 [DATE] [DATE] [DATE] [DATE] [DATE] 設計師編號/姓名 [PERSON_NAME…" at bounding box center [685, 483] width 1099 height 878
